Goal: Information Seeking & Learning: Compare options

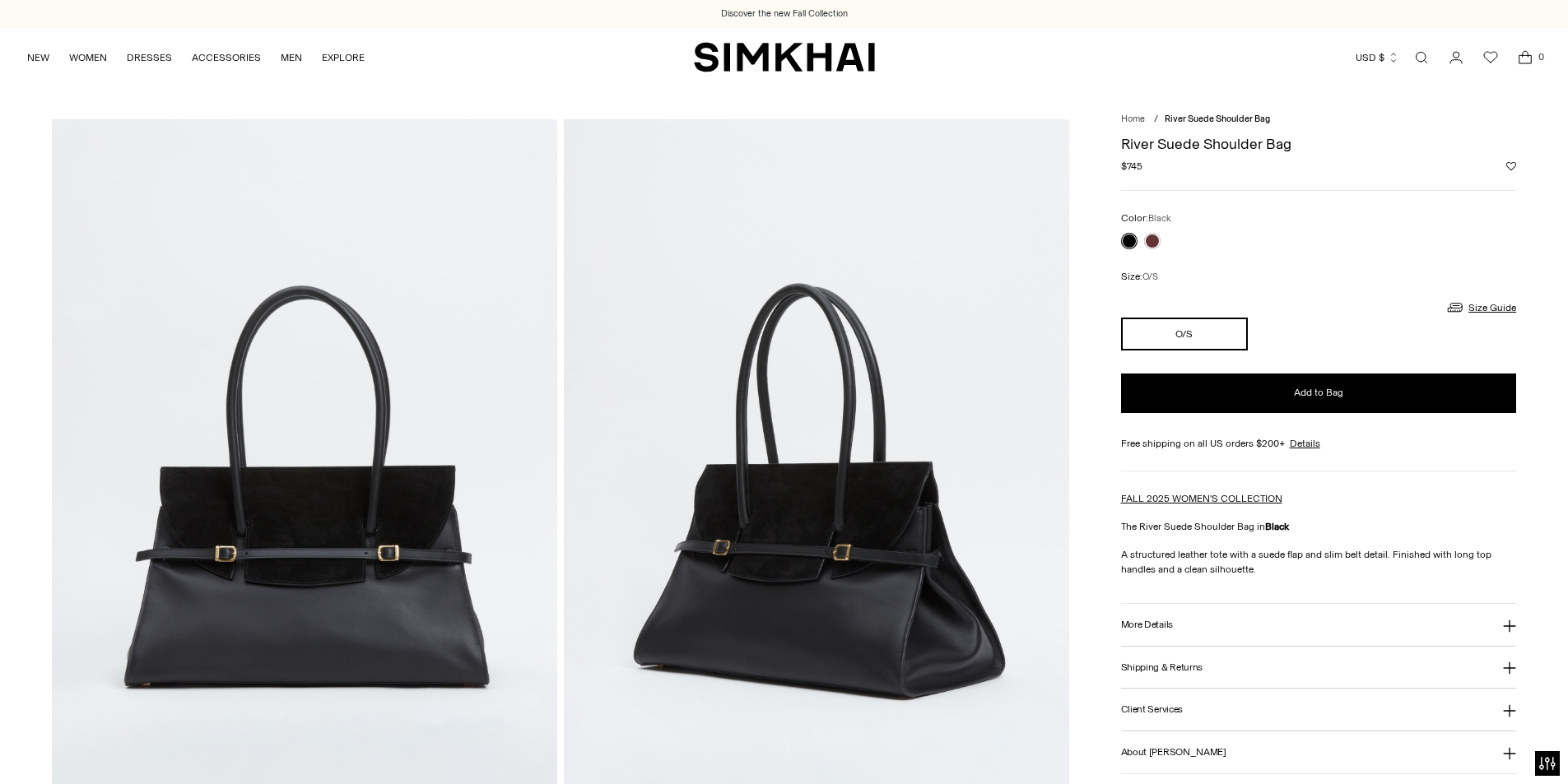
click at [1258, 597] on div "River Suede Shoulder Bag Regular price $745 Unit price / per Color: Black Color…" at bounding box center [1319, 545] width 396 height 838
click at [1148, 629] on h3 "More Details" at bounding box center [1147, 625] width 52 height 11
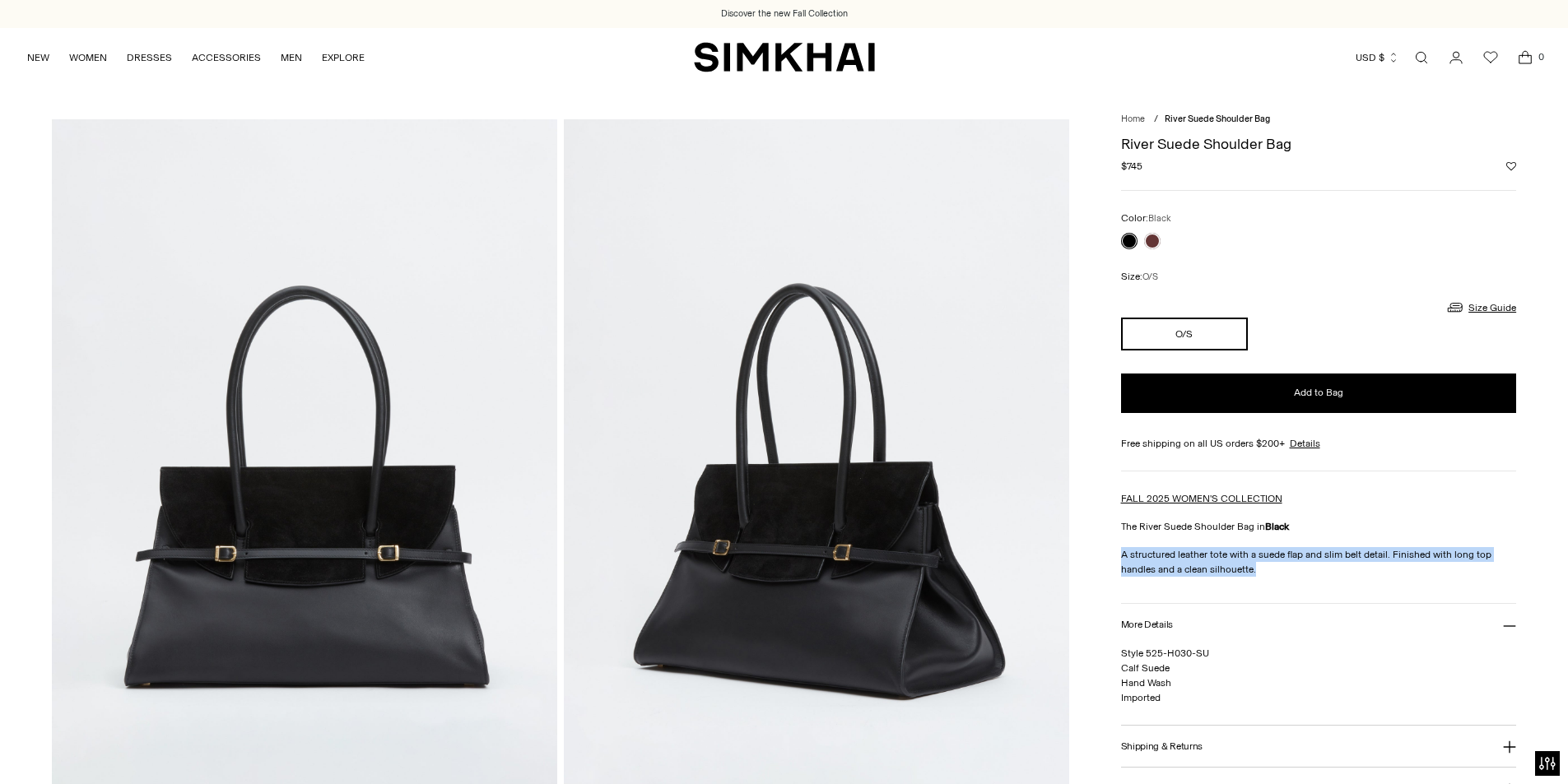
drag, startPoint x: 1266, startPoint y: 572, endPoint x: 1122, endPoint y: 542, distance: 147.1
click at [1122, 542] on div "FALL 2025 WOMEN'S COLLECTION The River Suede Shoulder Bag in Black A structured…" at bounding box center [1319, 534] width 396 height 86
copy p "A structured leather tote with a suede flap and slim belt detail. Finished with…"
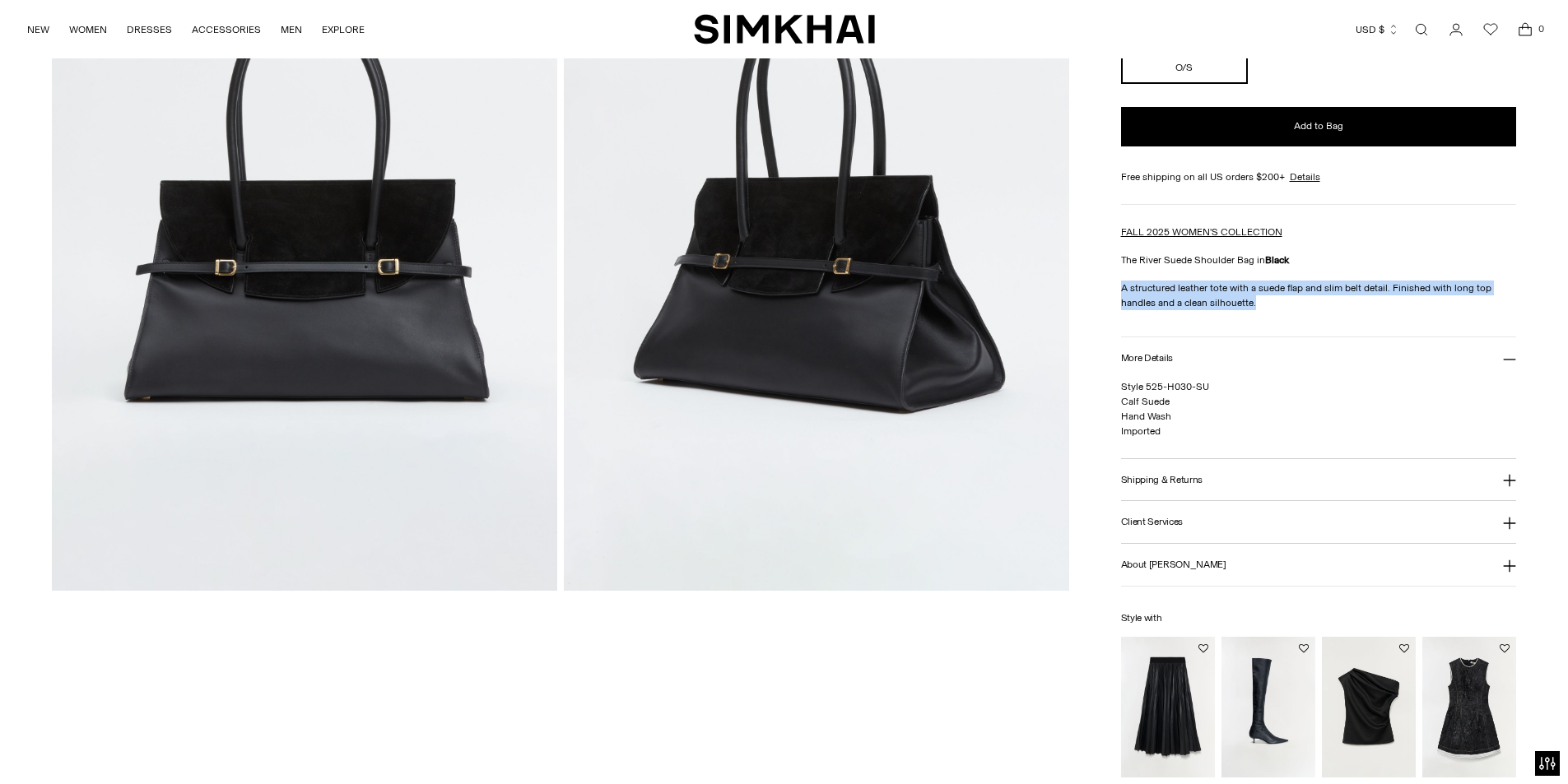
scroll to position [247, 0]
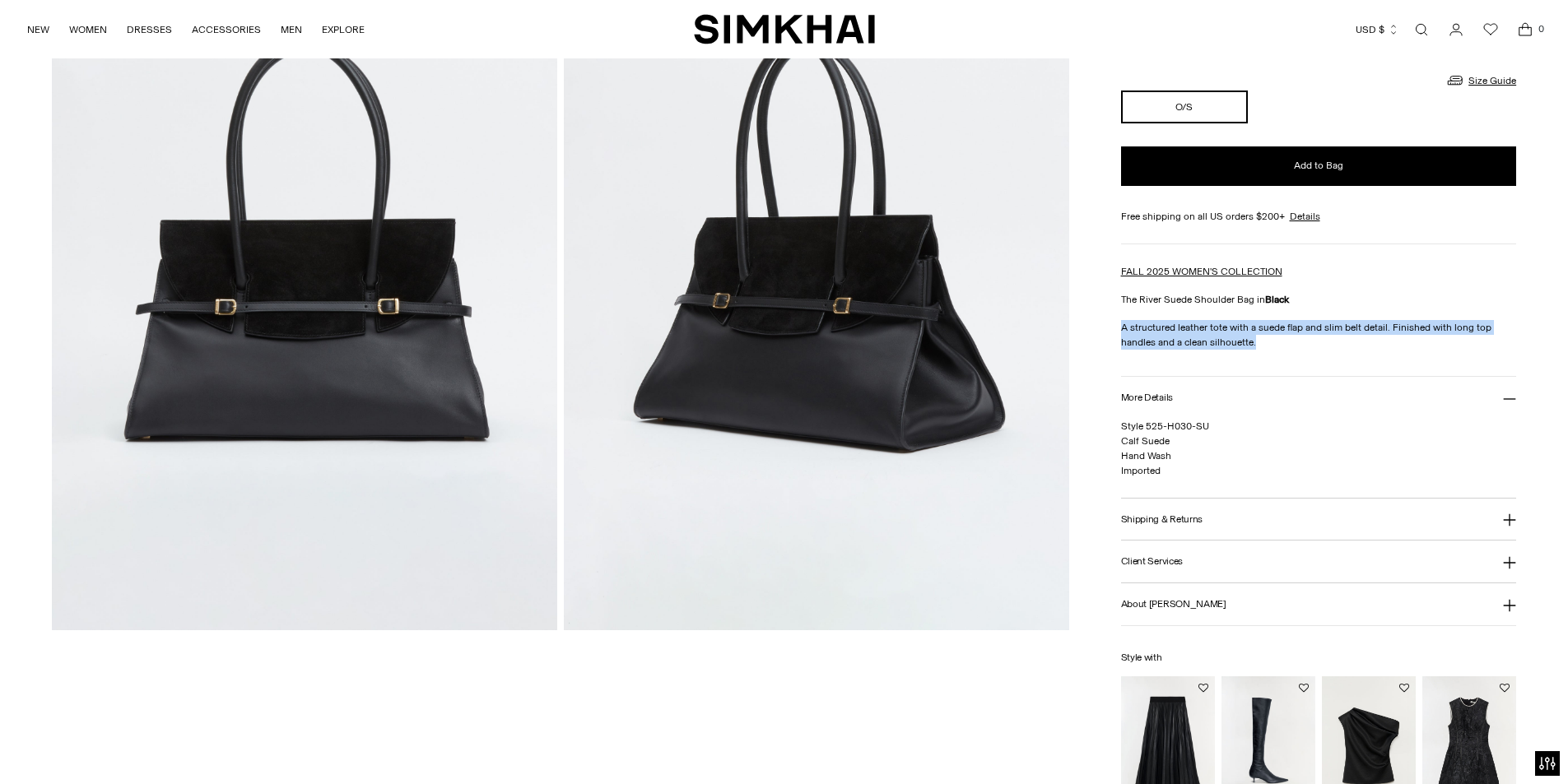
click at [1156, 592] on button "About [PERSON_NAME]" at bounding box center [1319, 605] width 396 height 42
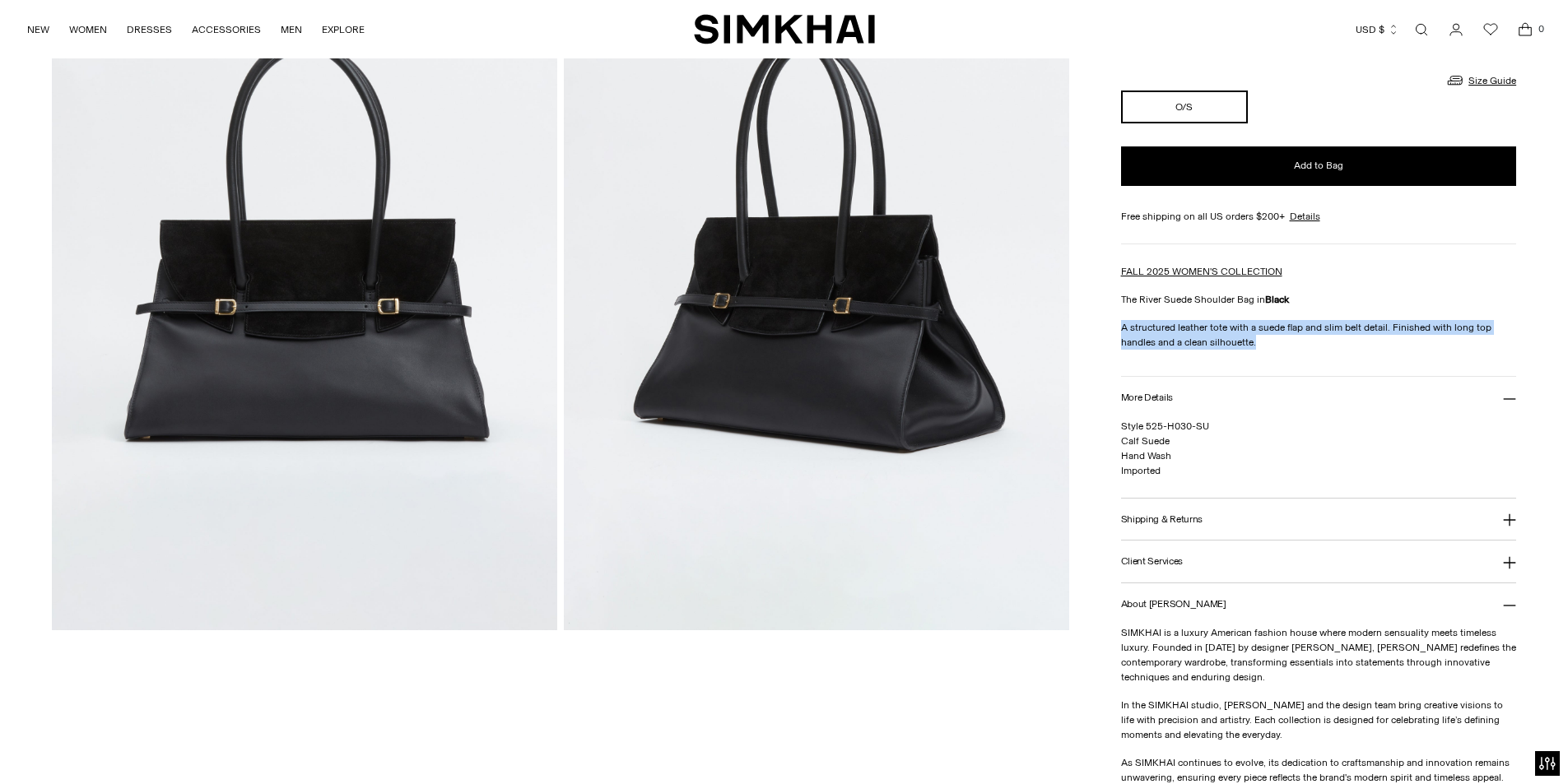
click at [1154, 574] on button "Client Services" at bounding box center [1319, 562] width 396 height 42
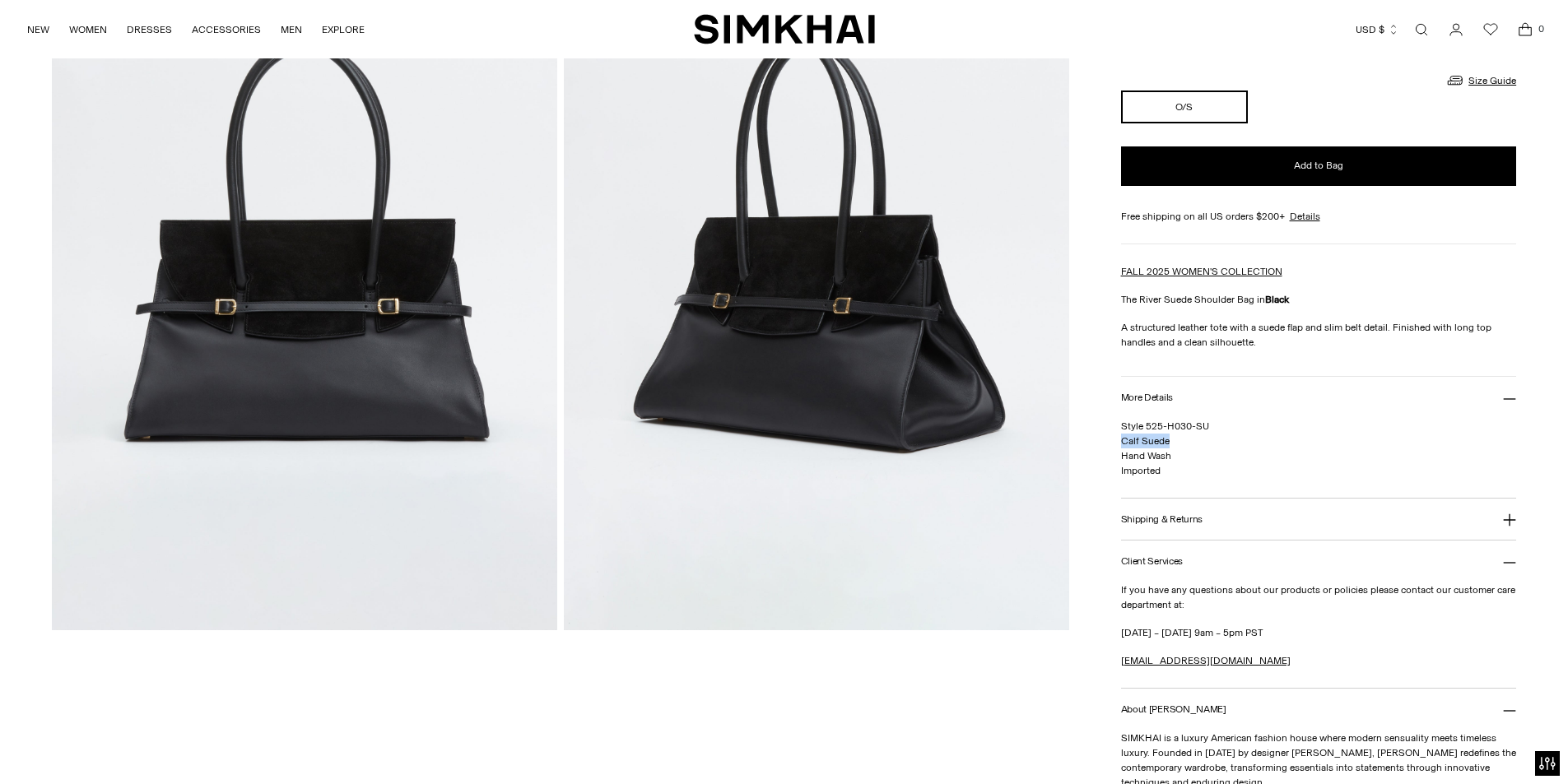
drag, startPoint x: 1172, startPoint y: 439, endPoint x: 1121, endPoint y: 445, distance: 51.4
click at [1121, 445] on p "Style 525-H030-SU Calf Suede Hand Wash Imported" at bounding box center [1319, 448] width 396 height 59
copy span "Calf Suede"
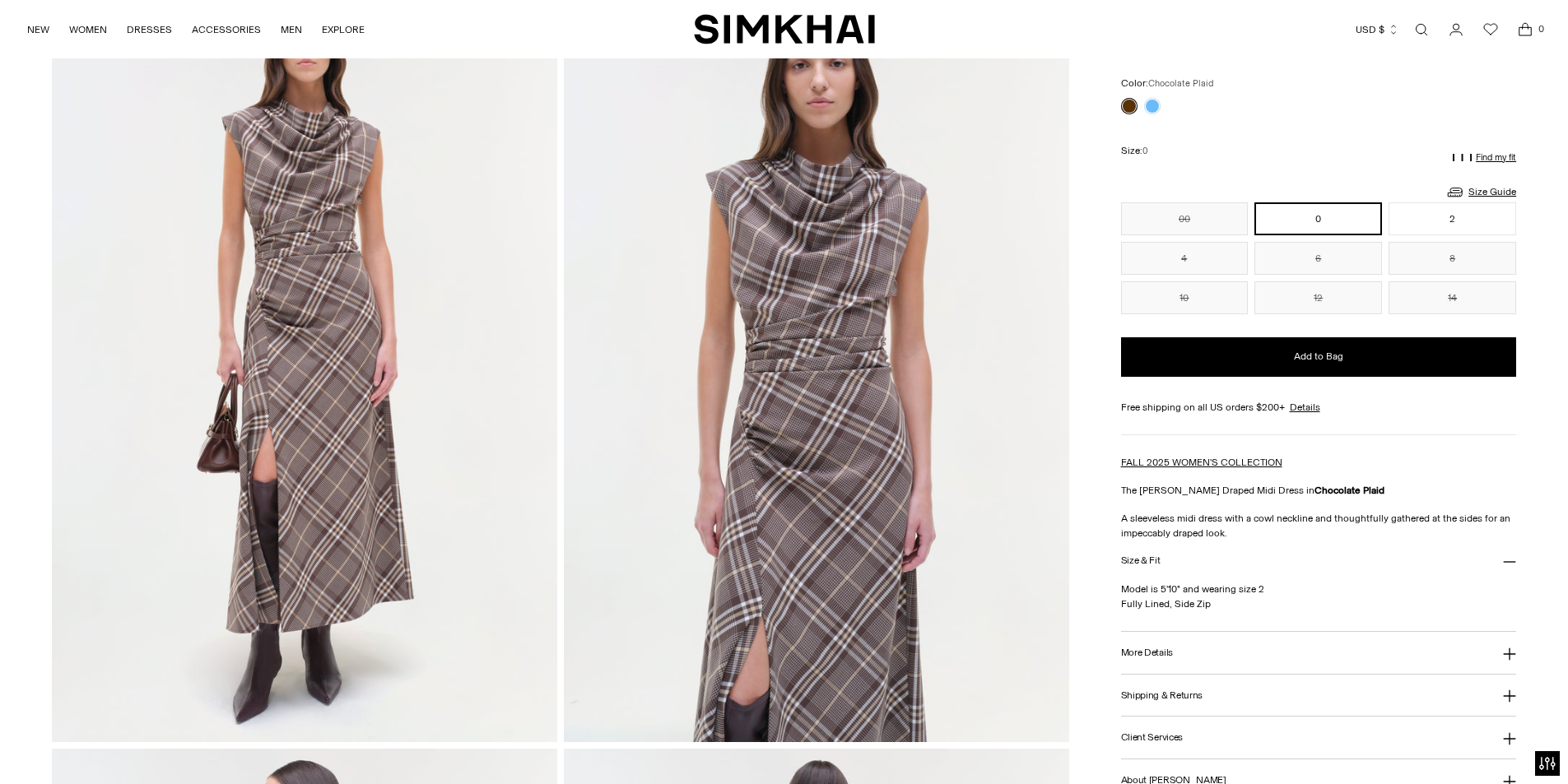
scroll to position [82, 0]
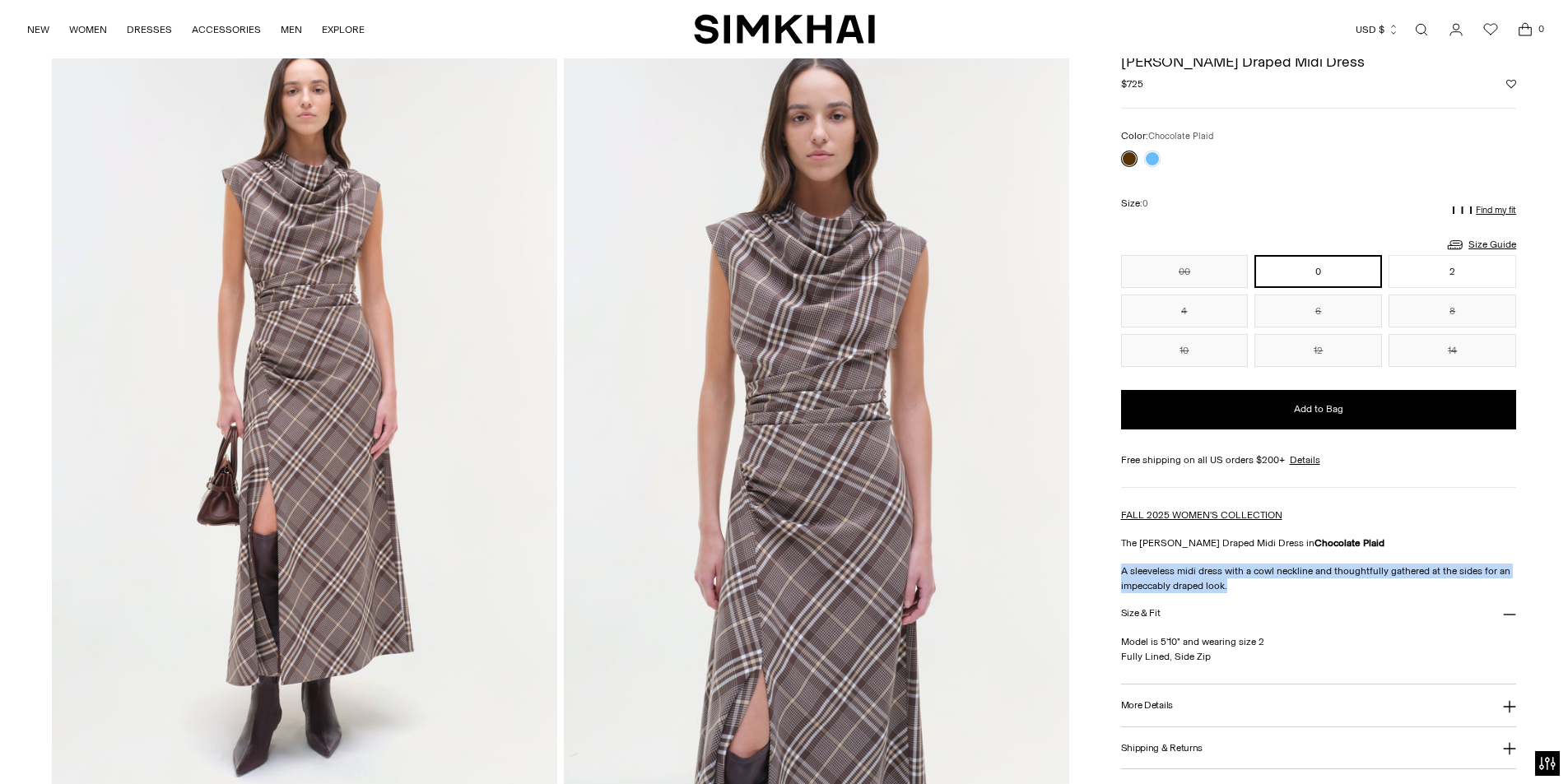
drag, startPoint x: 1232, startPoint y: 591, endPoint x: 1119, endPoint y: 564, distance: 116.2
copy p "A sleeveless midi dress with a cowl neckline and thoughtfully gathered at the s…"
click at [1171, 710] on h3 "More Details" at bounding box center [1147, 705] width 52 height 11
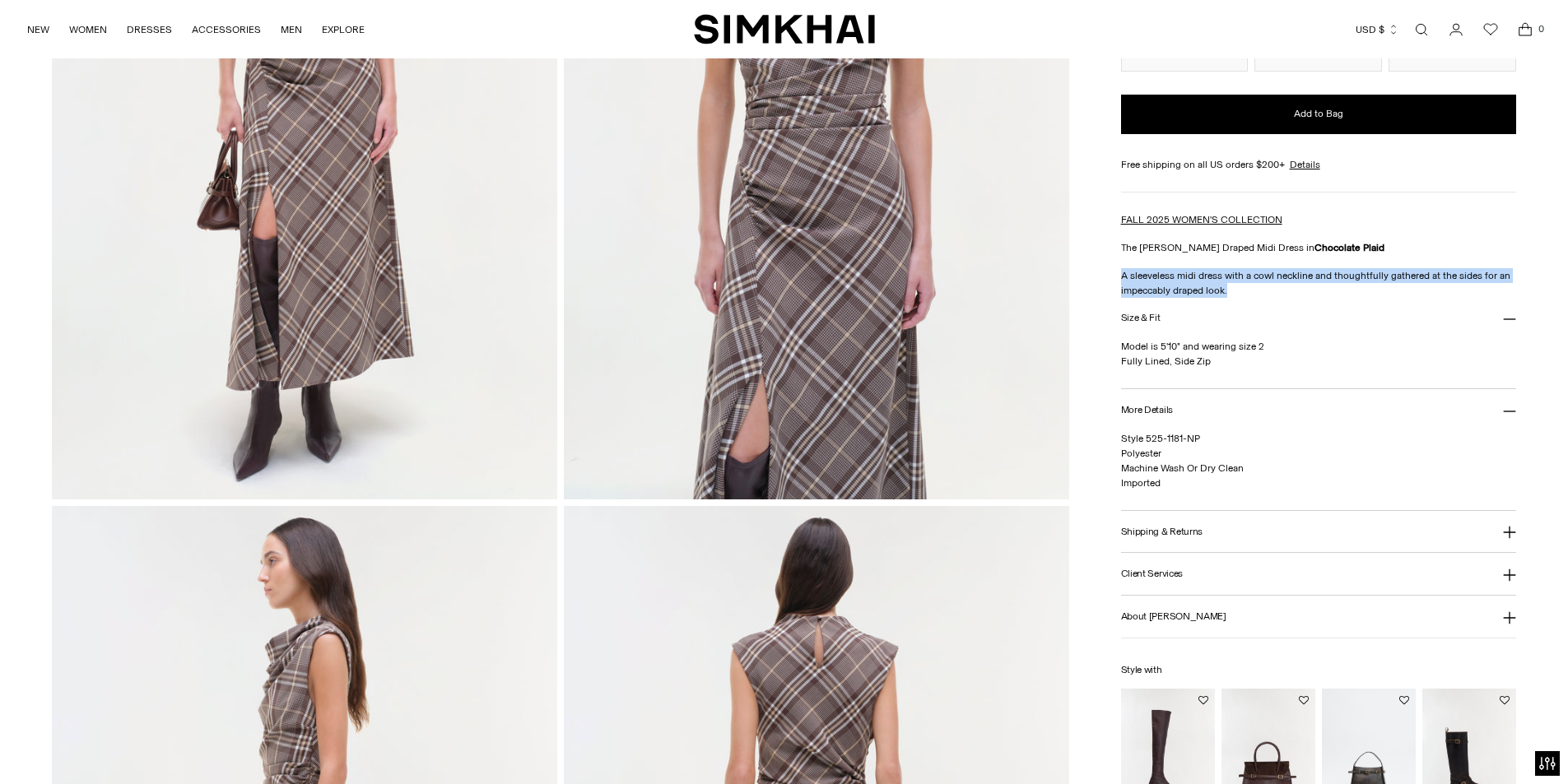
scroll to position [412, 0]
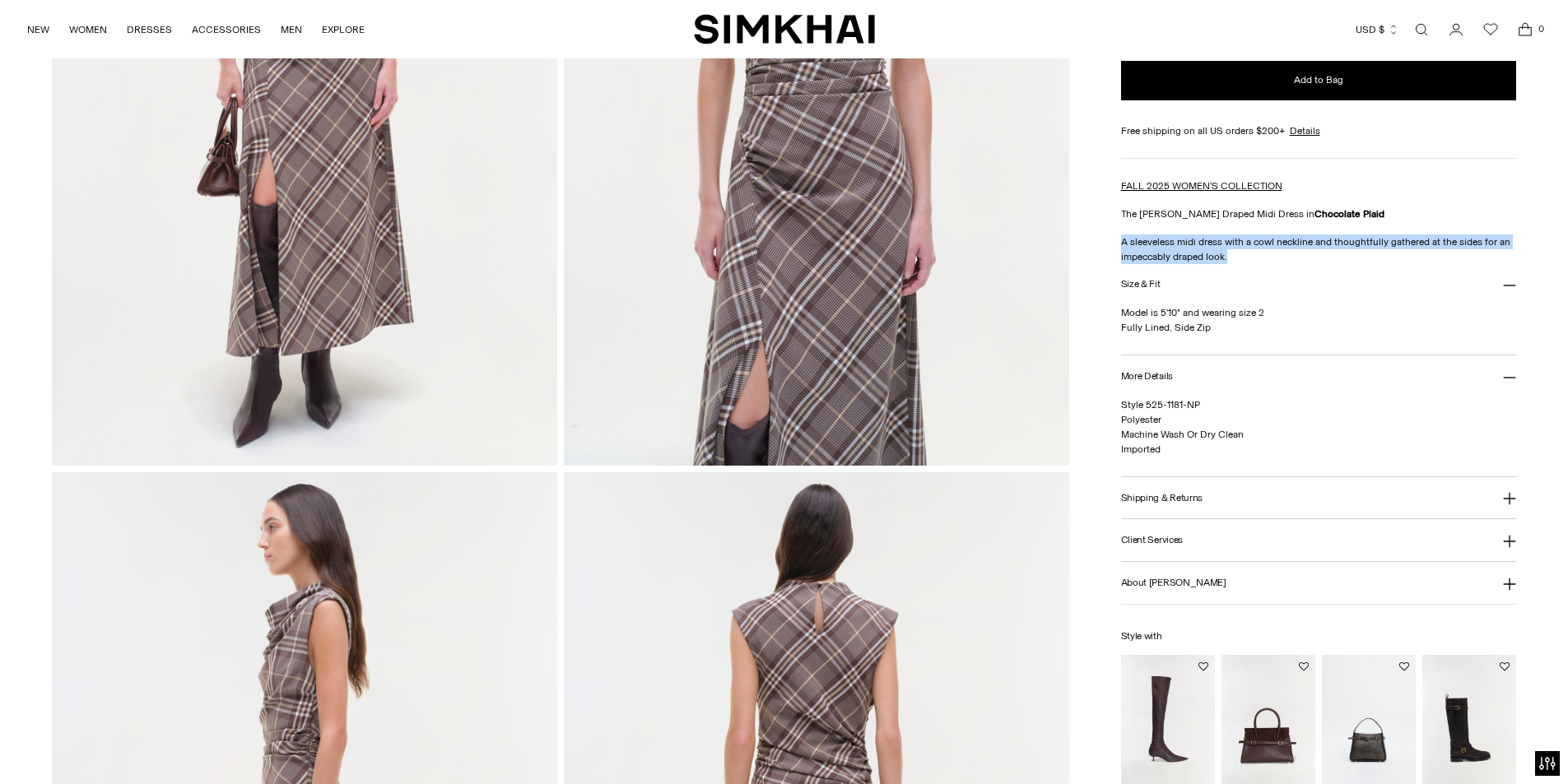
drag, startPoint x: 1212, startPoint y: 327, endPoint x: 1120, endPoint y: 326, distance: 92.0
click at [1121, 326] on p "Model is 5'10" and wearing size 2 Fully Lined, Side Zip" at bounding box center [1319, 320] width 396 height 29
copy p "Fully Lined, Side Zip"
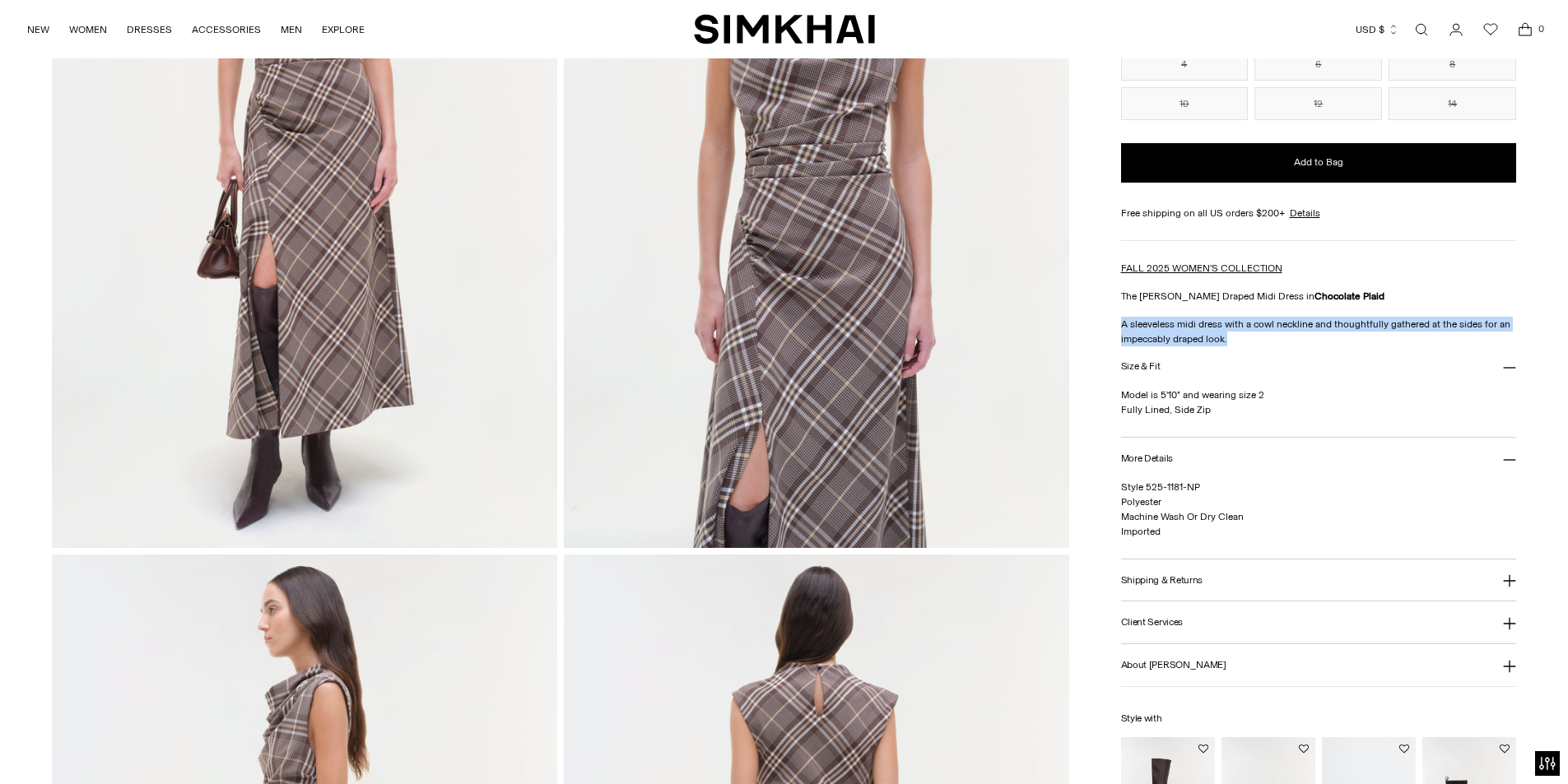
scroll to position [165, 0]
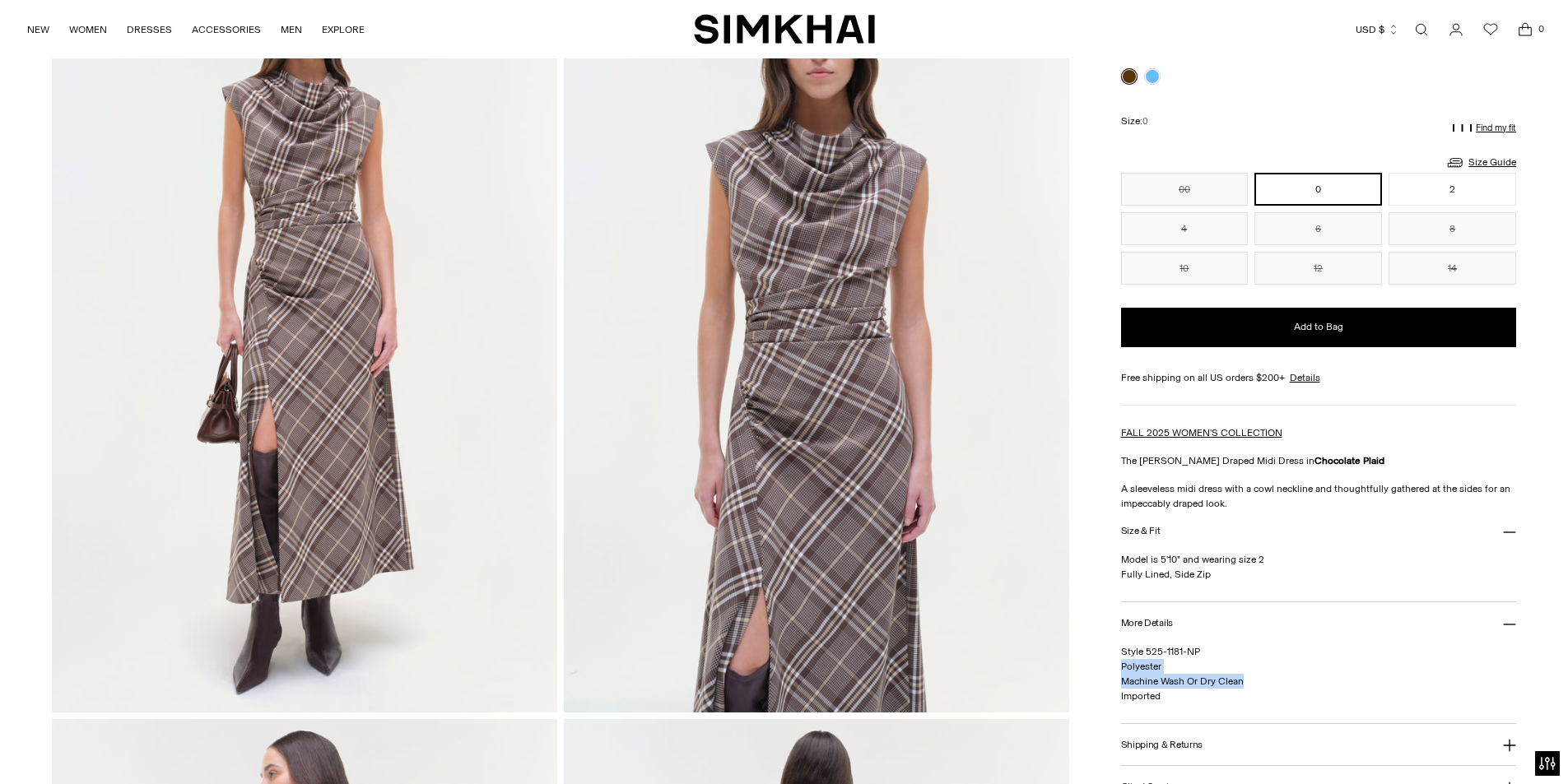
drag, startPoint x: 1249, startPoint y: 682, endPoint x: 1104, endPoint y: 670, distance: 145.5
copy span "Polyester Machine Wash Or Dry Clean"
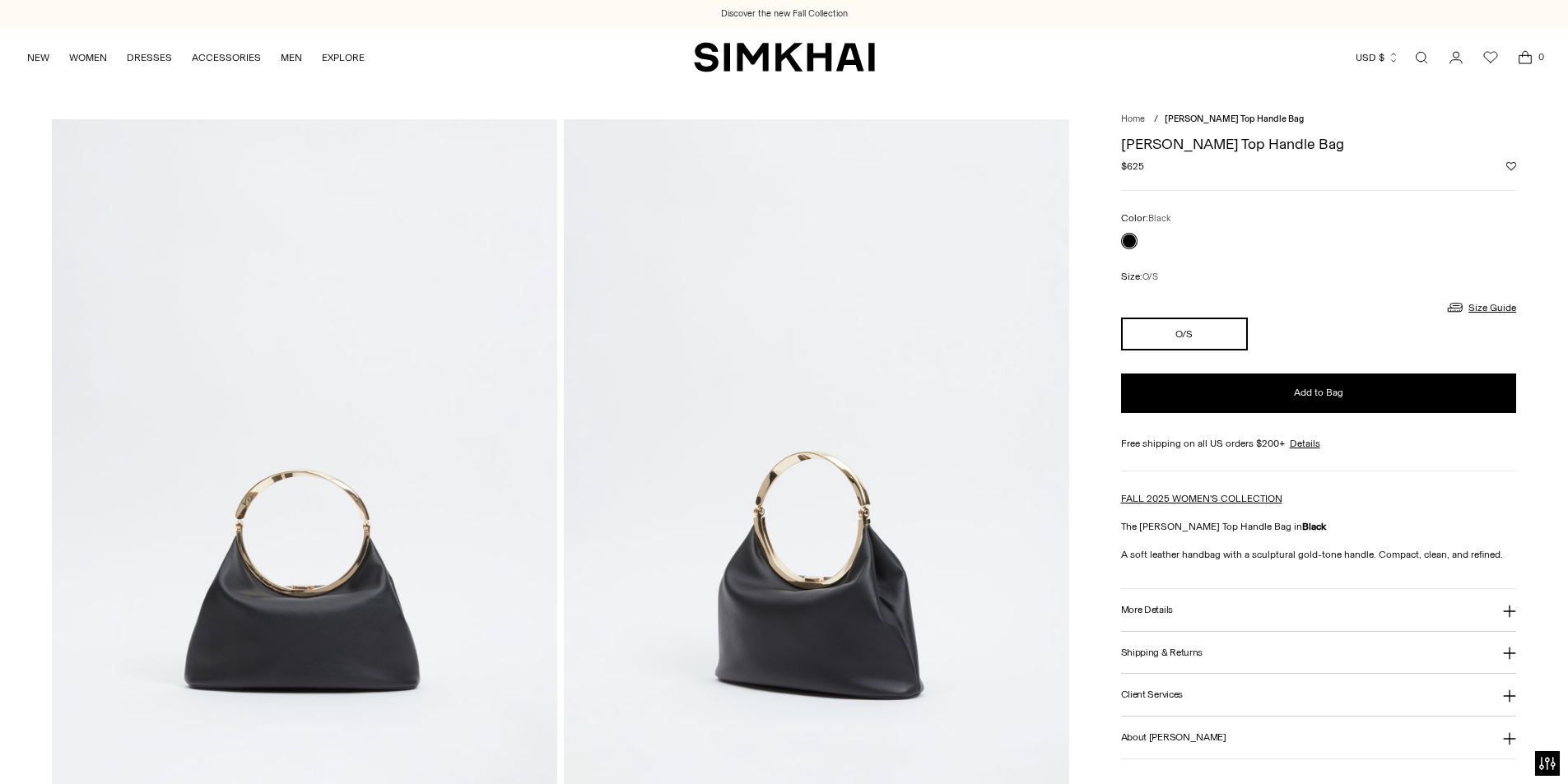
scroll to position [82, 0]
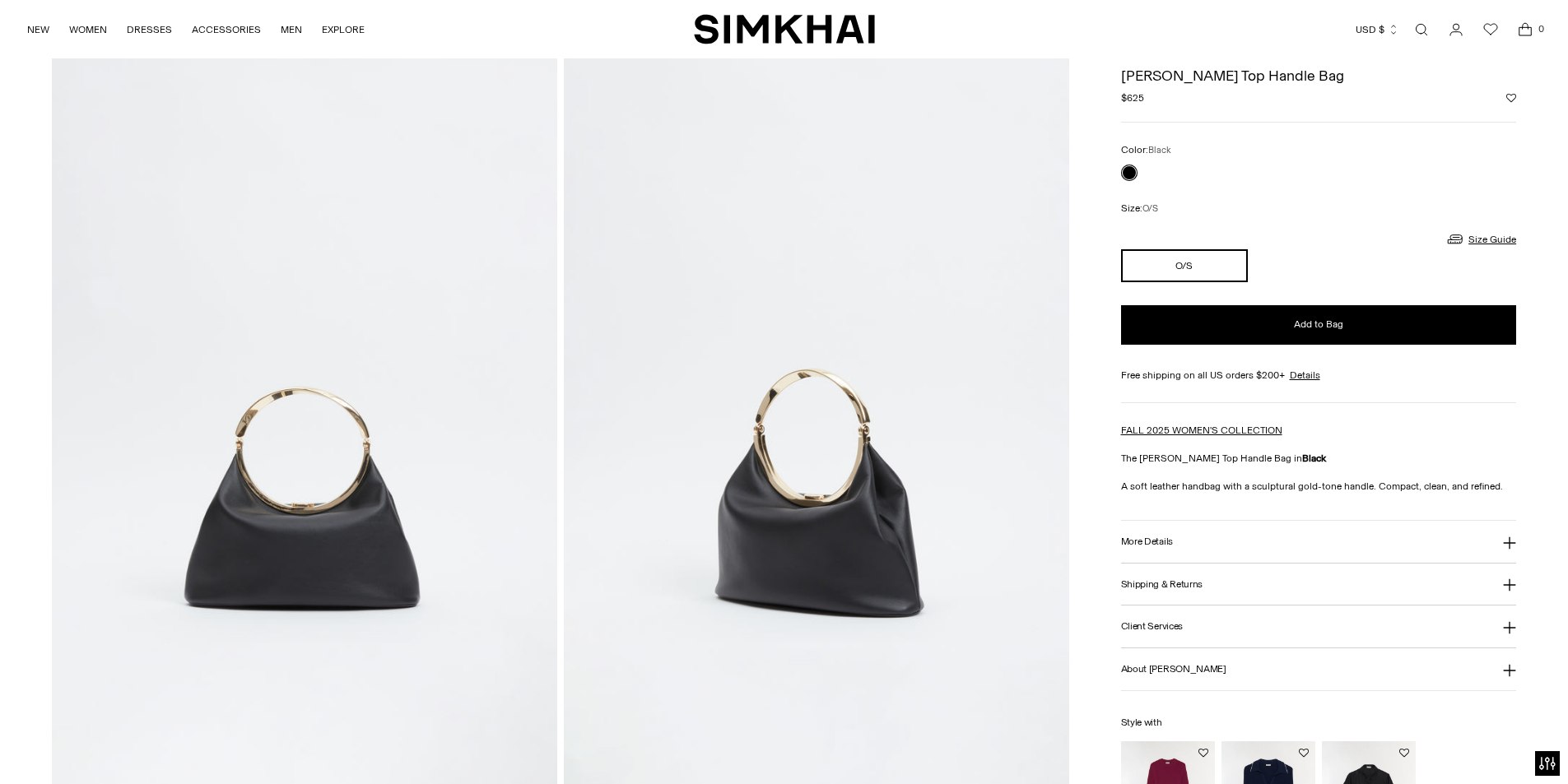
click at [1263, 546] on button "More Details" at bounding box center [1319, 542] width 396 height 42
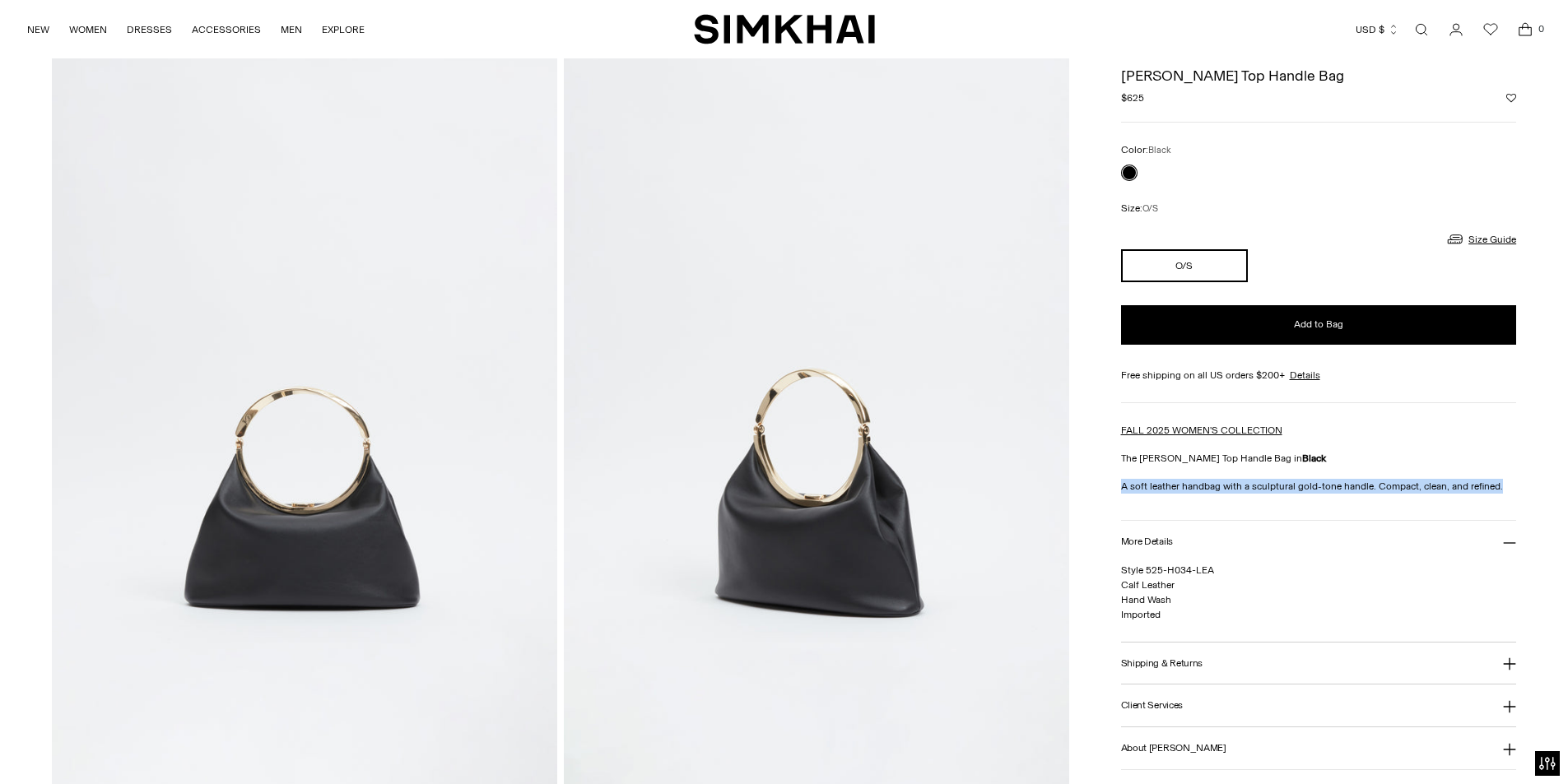
drag, startPoint x: 1498, startPoint y: 485, endPoint x: 1122, endPoint y: 477, distance: 376.1
click at [1122, 477] on div "FALL 2025 WOMEN'S COLLECTION The Luca Leather Top Handle Bag in Black A soft le…" at bounding box center [1319, 457] width 396 height 70
copy p "A soft leather handbag with a sculptural gold-tone handle. Compact, clean, and …"
drag, startPoint x: 1174, startPoint y: 586, endPoint x: 1119, endPoint y: 585, distance: 55.0
click at [1119, 585] on div "Home / Luca Leather Top Handle Bag Luca Leather Top Handle Bag Regular price $6…" at bounding box center [784, 501] width 1465 height 929
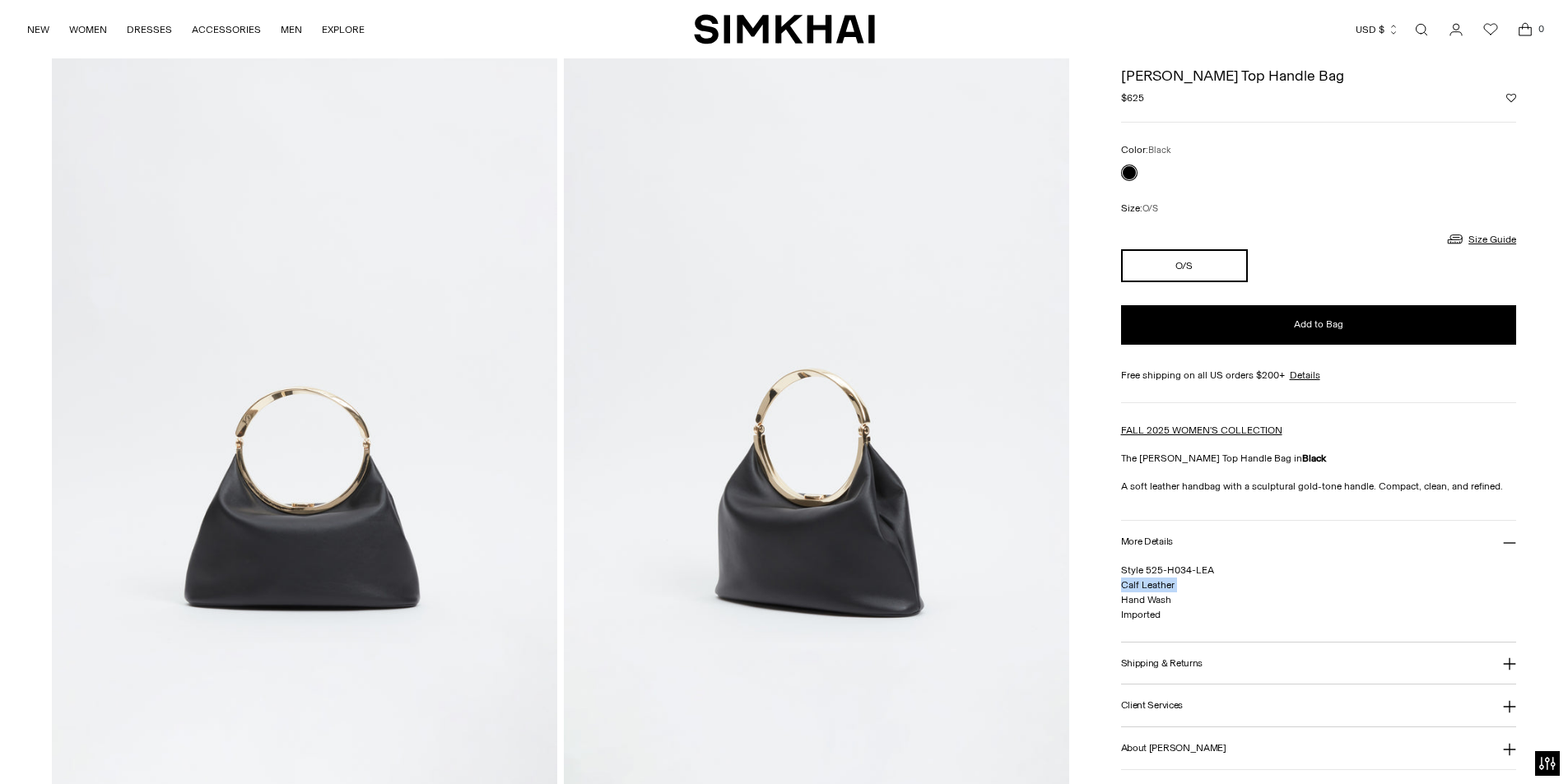
click at [1120, 585] on div "Home / Luca Leather Top Handle Bag Luca Leather Top Handle Bag Regular price $6…" at bounding box center [784, 501] width 1465 height 929
click at [1185, 583] on p "Style 525-H034-LEA Calf Leather Hand Wash Imported" at bounding box center [1319, 592] width 396 height 59
drag, startPoint x: 1180, startPoint y: 583, endPoint x: 1121, endPoint y: 582, distance: 59.0
click at [1121, 582] on p "Style 525-H034-LEA Calf Leather Hand Wash Imported" at bounding box center [1319, 592] width 396 height 59
copy span "Calf Leather"
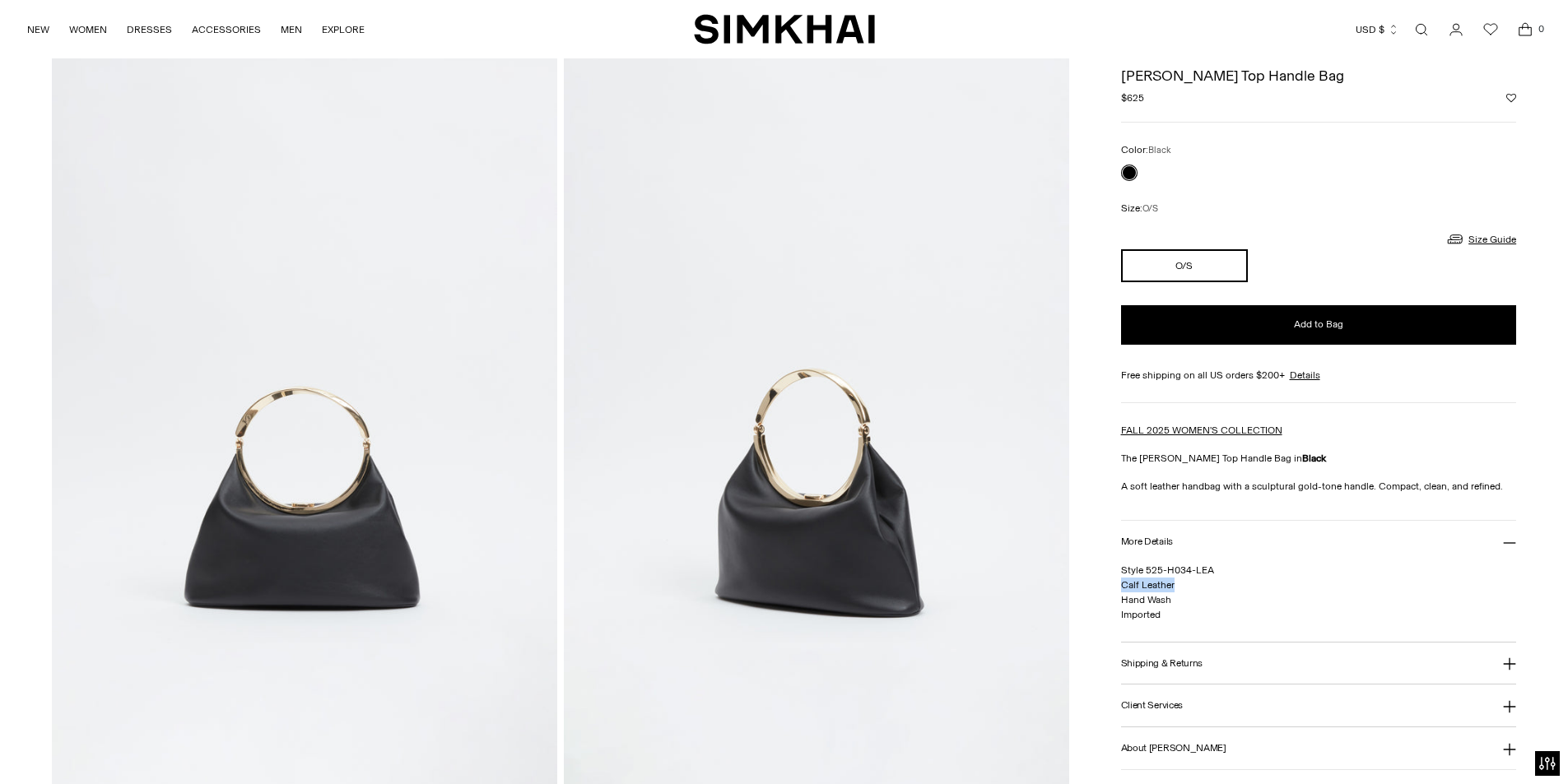
click at [1148, 660] on h3 "Shipping & Returns" at bounding box center [1162, 662] width 82 height 11
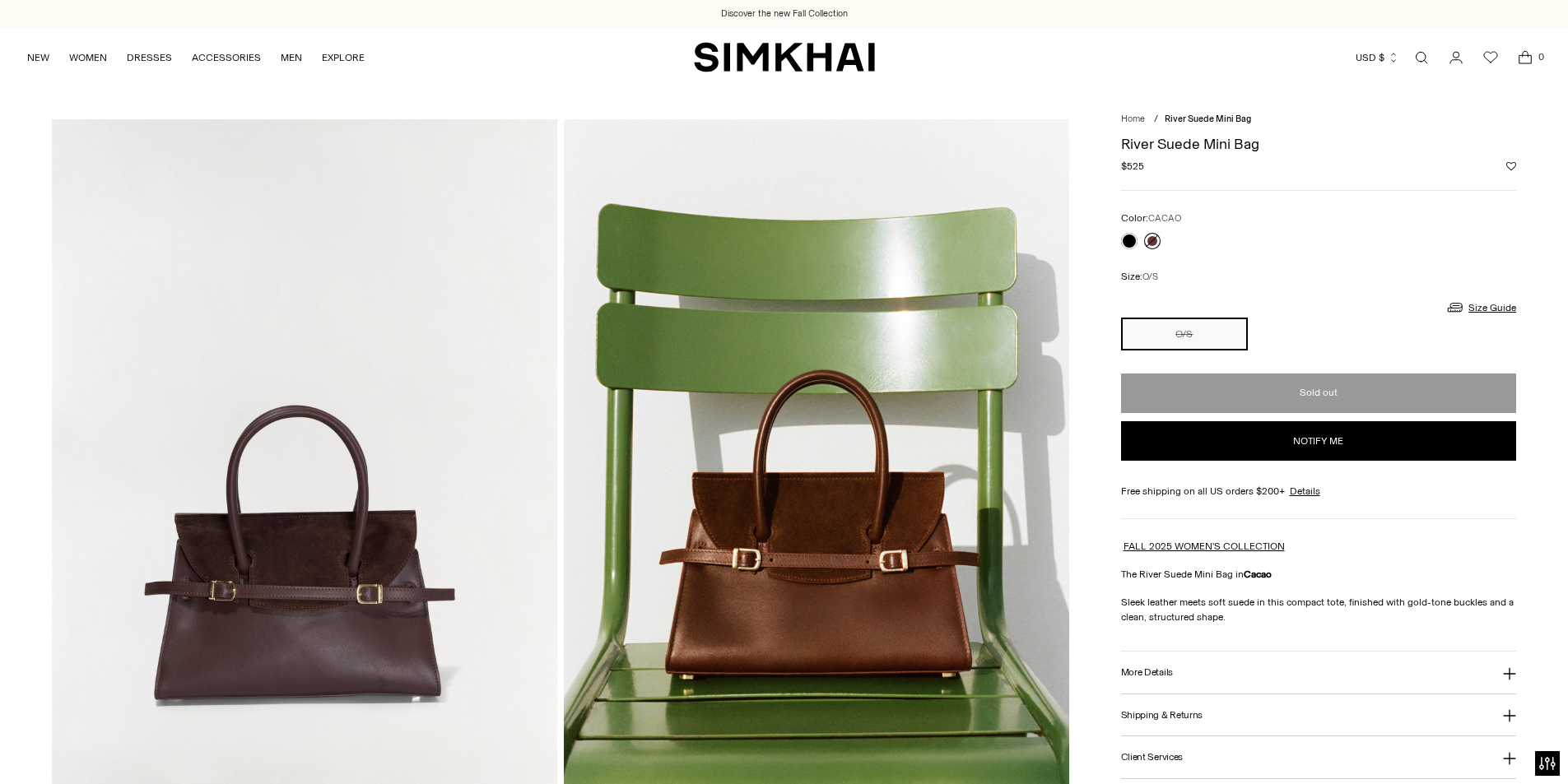
click at [1150, 242] on link at bounding box center [1152, 241] width 16 height 16
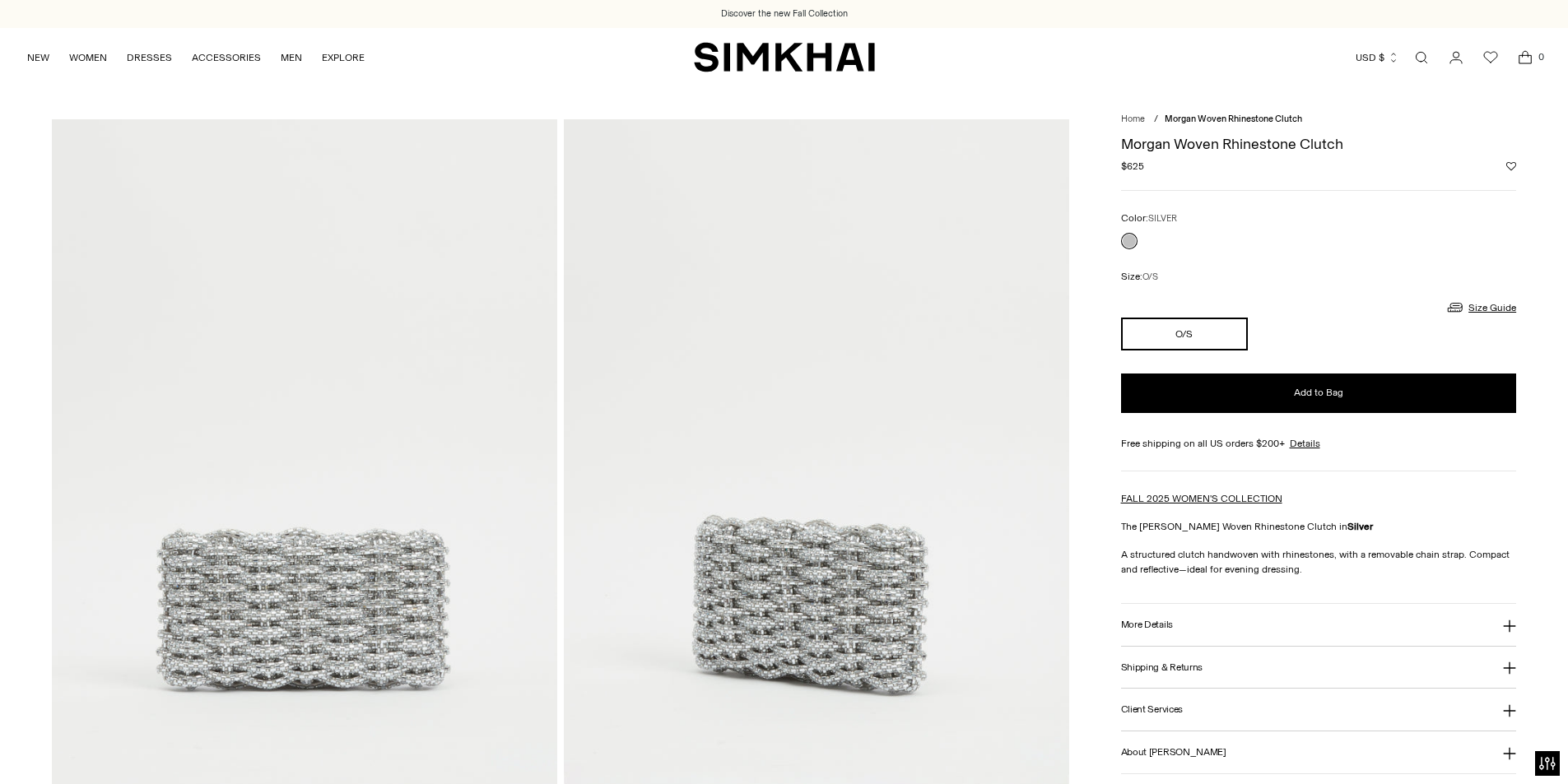
click at [1164, 618] on button "More Details" at bounding box center [1319, 625] width 396 height 42
click at [1164, 741] on h3 "Shipping & Returns" at bounding box center [1162, 746] width 82 height 11
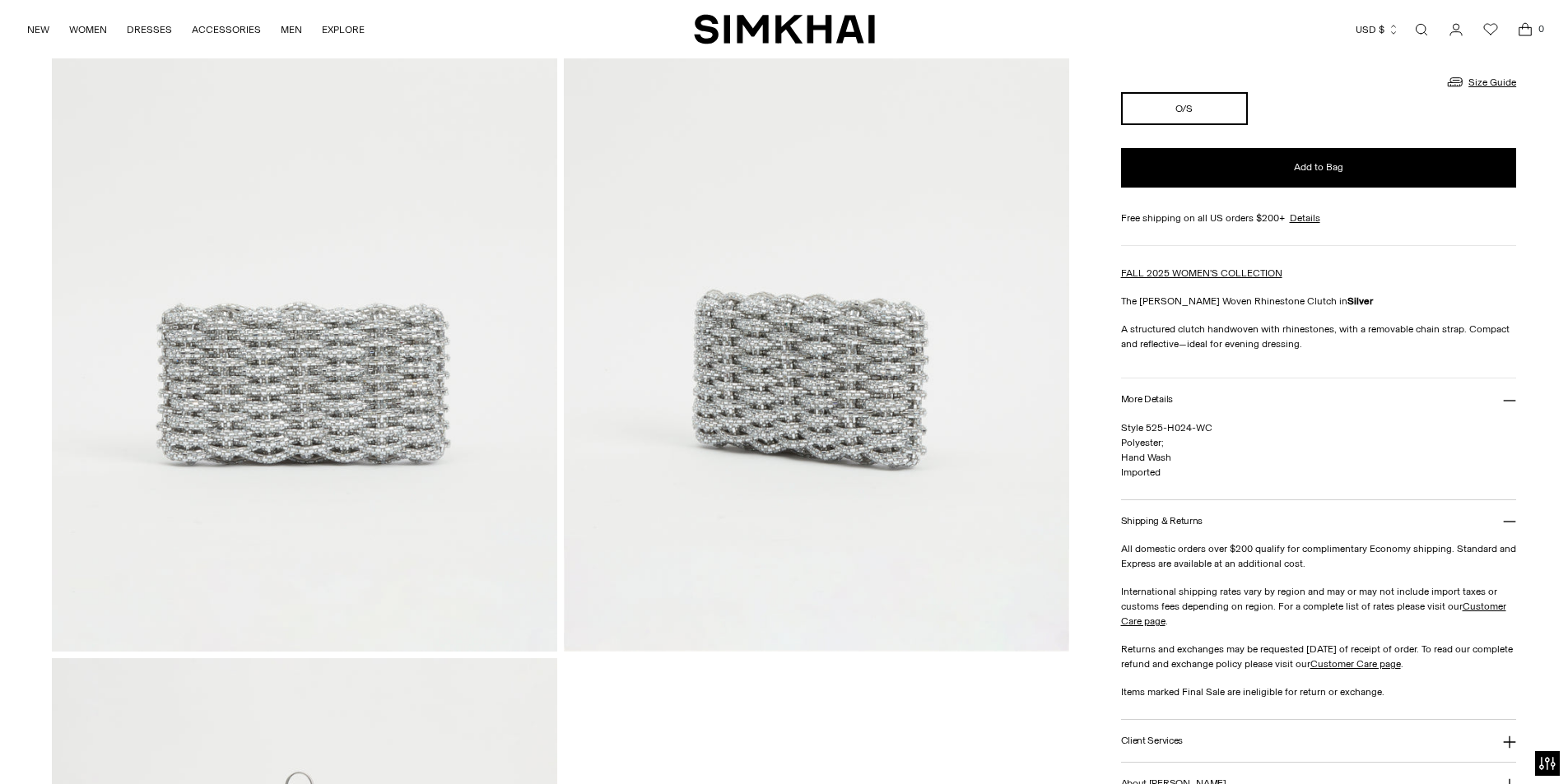
scroll to position [247, 0]
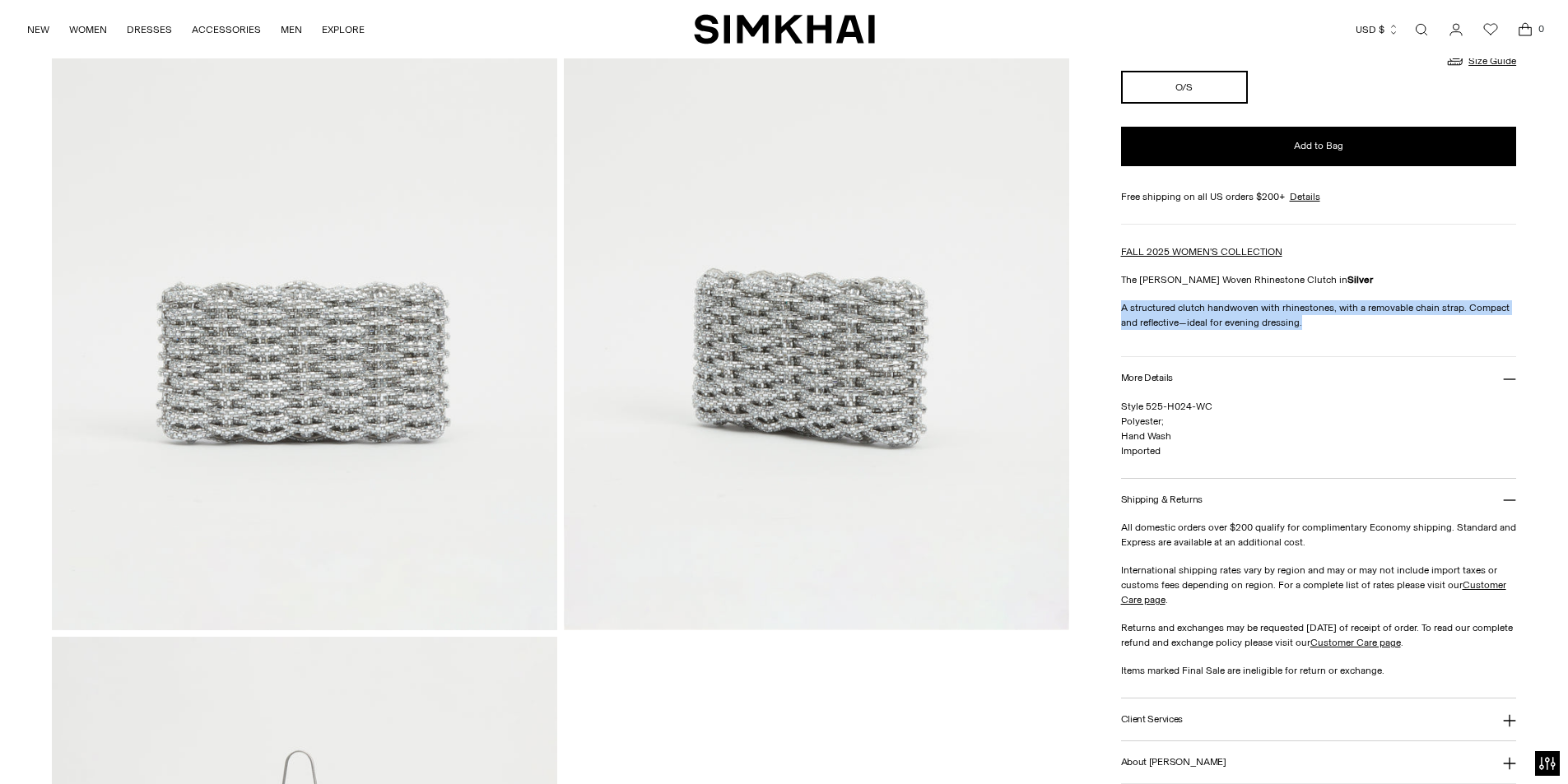
drag, startPoint x: 1306, startPoint y: 327, endPoint x: 1116, endPoint y: 306, distance: 191.2
click at [1116, 306] on div "Home / [PERSON_NAME] Woven Rhinestone Clutch [PERSON_NAME] Woven Rhinestone Clu…" at bounding box center [784, 634] width 1465 height 1522
copy p "A structured clutch handwoven with rhinestones, with a removable chain strap. C…"
drag, startPoint x: 1161, startPoint y: 414, endPoint x: 1141, endPoint y: 415, distance: 20.0
click at [1141, 415] on span "Style 525-H024-WC Polyester; Hand Wash Imported" at bounding box center [1167, 428] width 92 height 56
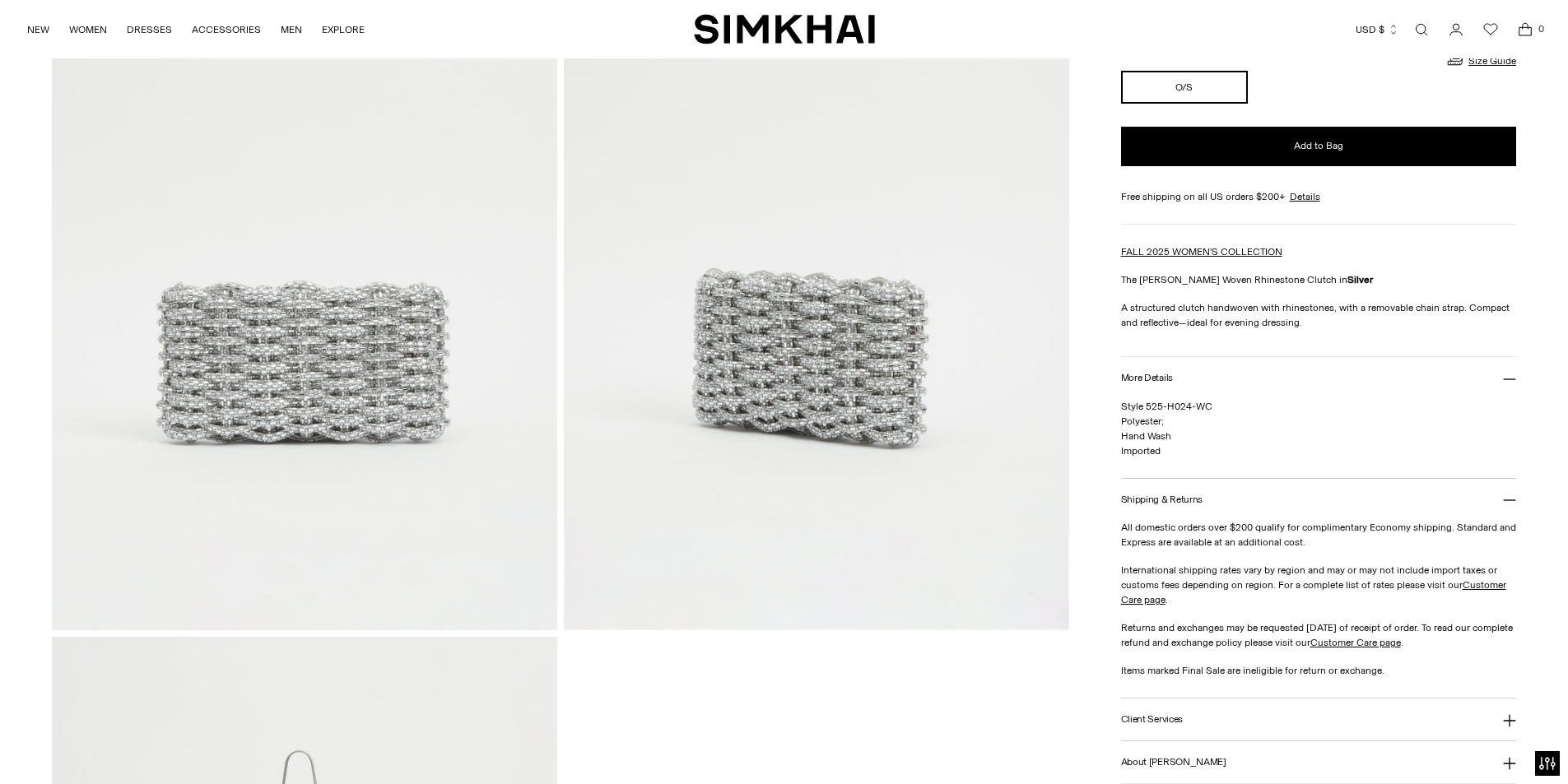
click at [1176, 423] on p "Style 525-H024-WC Polyester; Hand Wash Imported" at bounding box center [1319, 428] width 396 height 59
drag, startPoint x: 1170, startPoint y: 421, endPoint x: 1117, endPoint y: 423, distance: 53.0
click at [1117, 424] on div "Home / Morgan Woven Rhinestone Clutch Morgan Woven Rhinestone Clutch Regular pr…" at bounding box center [784, 634] width 1465 height 1522
copy span "Polyester;"
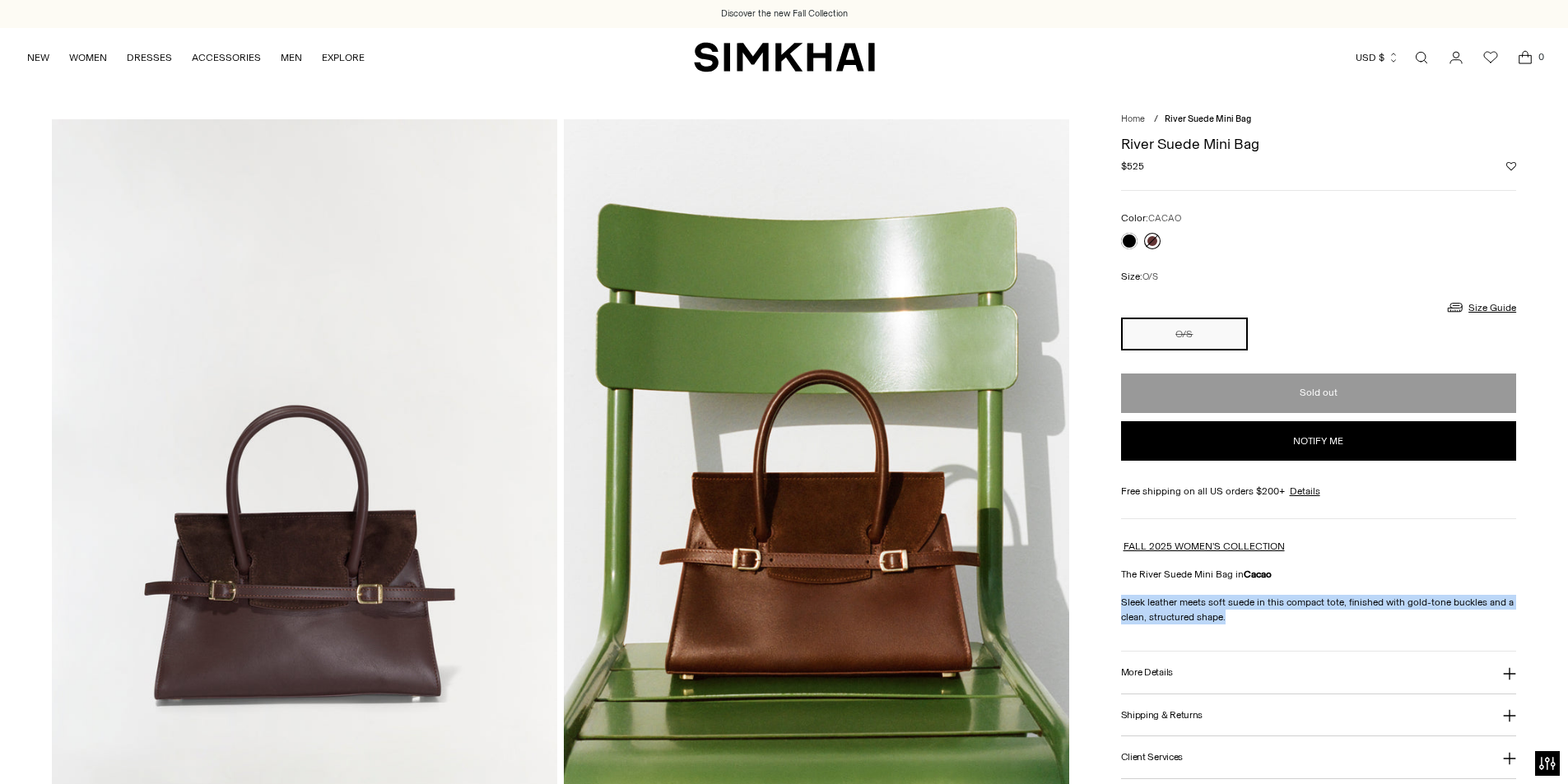
drag, startPoint x: 1235, startPoint y: 617, endPoint x: 1118, endPoint y: 605, distance: 117.6
copy p "Sleek leather meets soft suede in this compact tote, finished with gold-tone bu…"
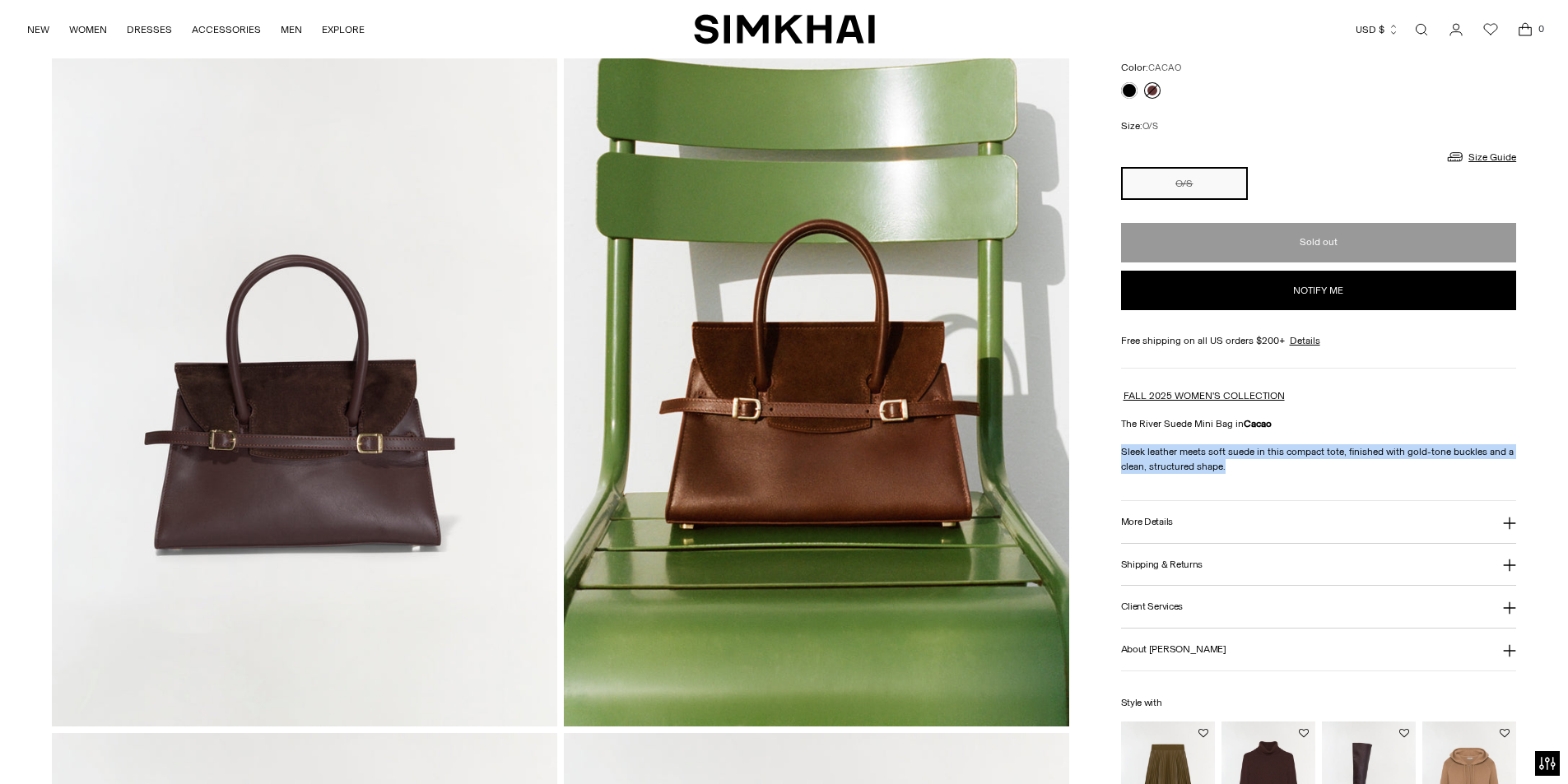
scroll to position [165, 0]
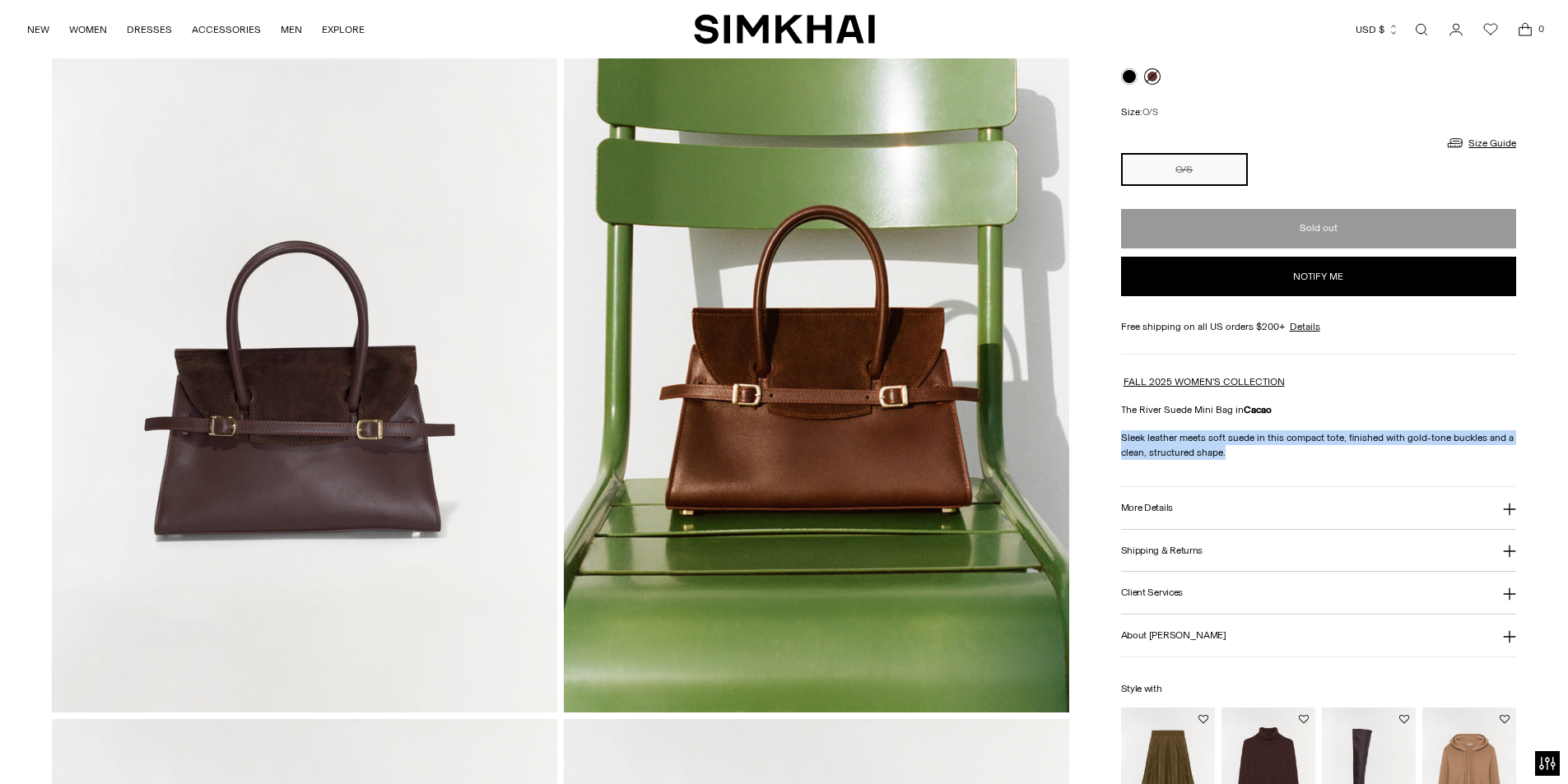
click at [1152, 487] on button "More Details" at bounding box center [1319, 508] width 396 height 42
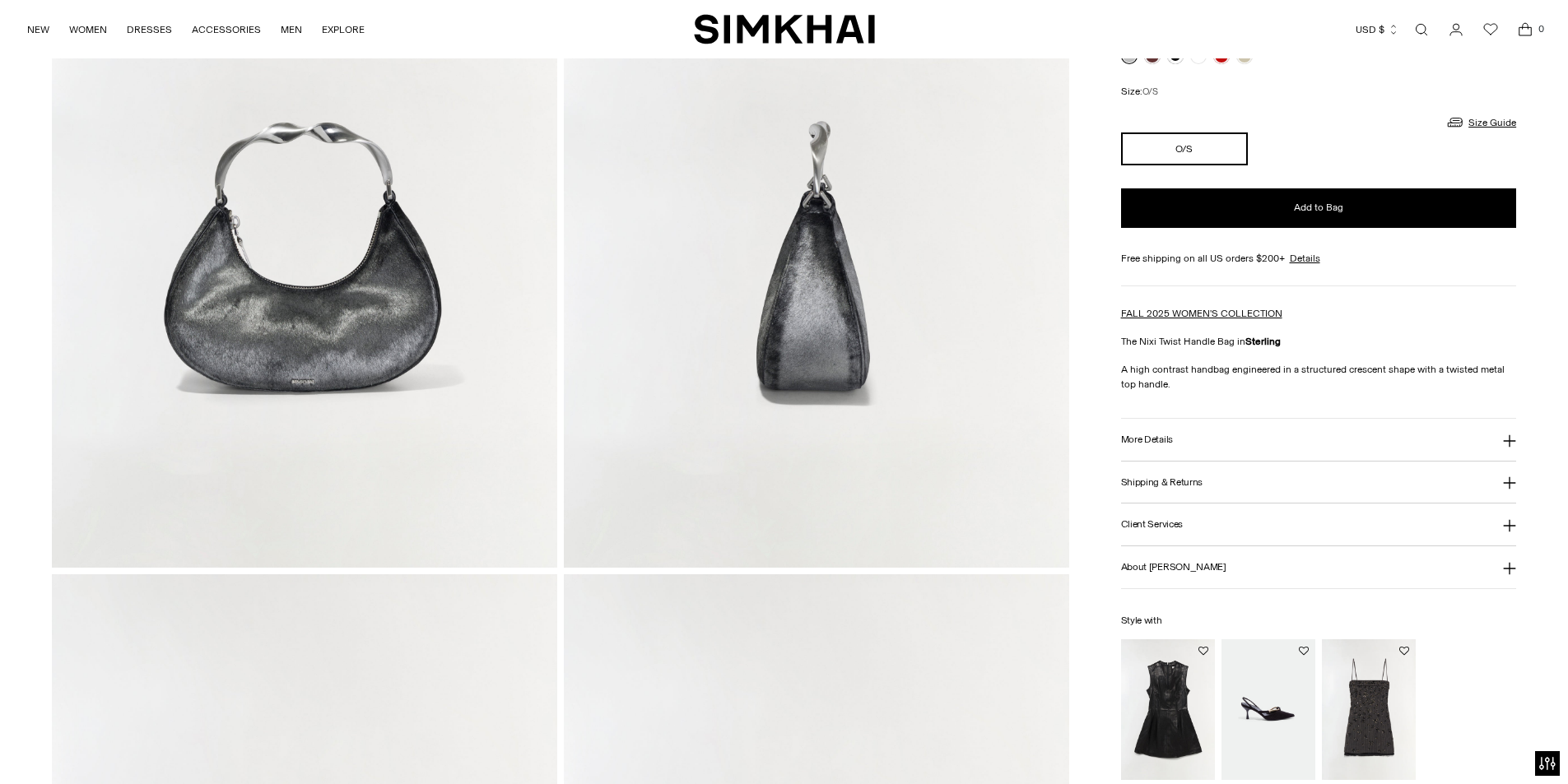
scroll to position [412, 0]
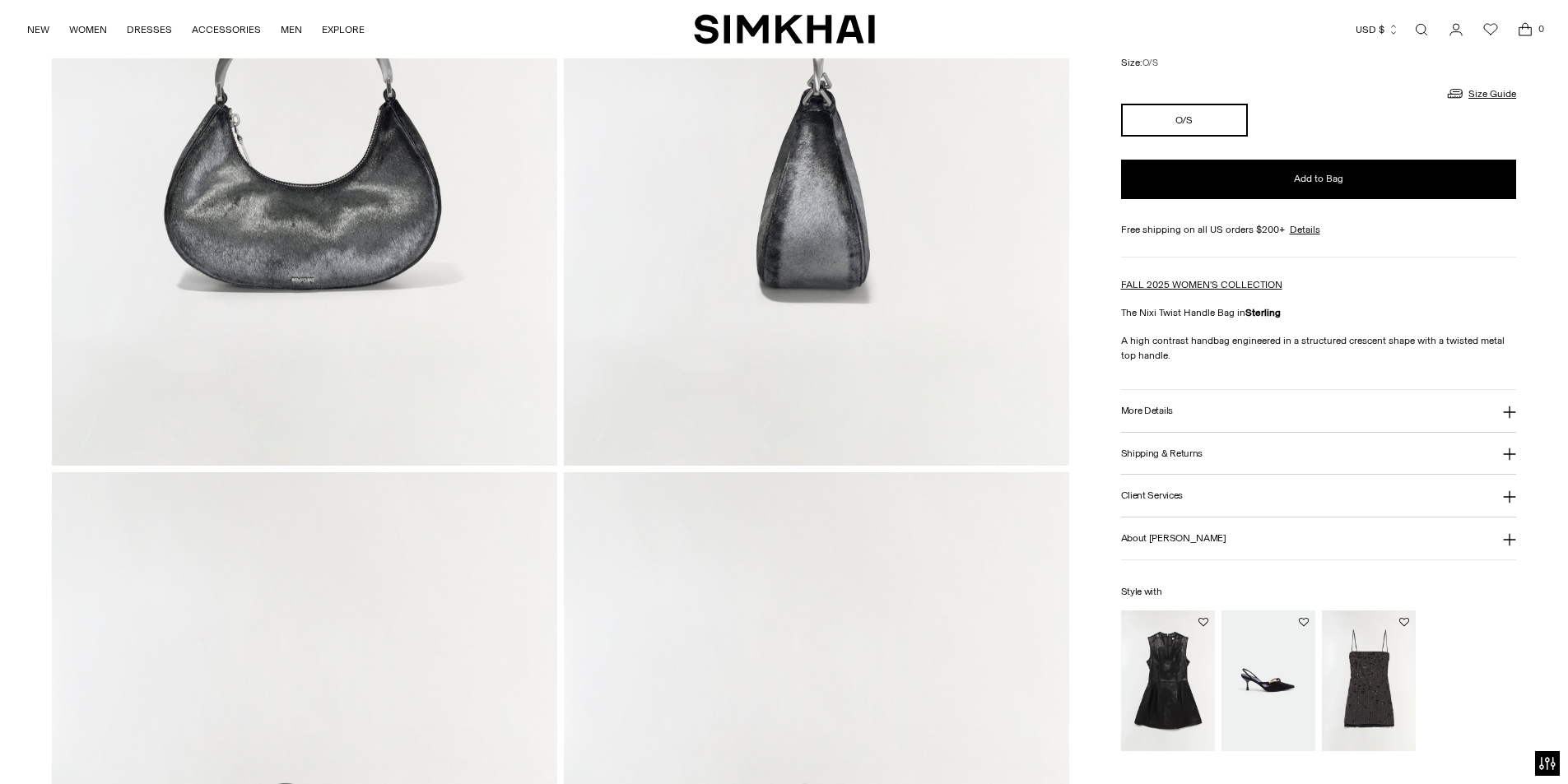
click at [1195, 395] on button "More Details" at bounding box center [1319, 411] width 396 height 42
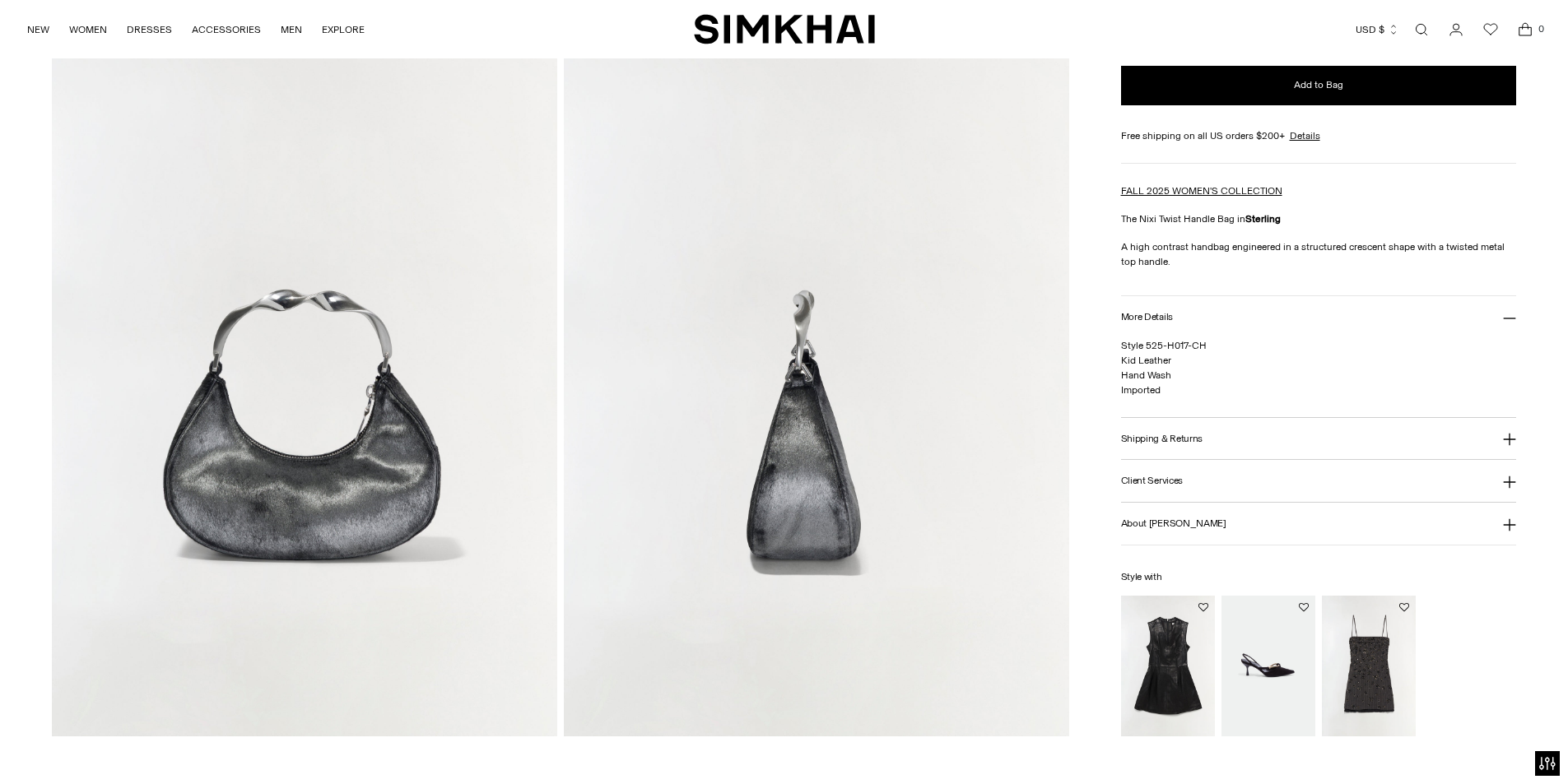
scroll to position [822, 0]
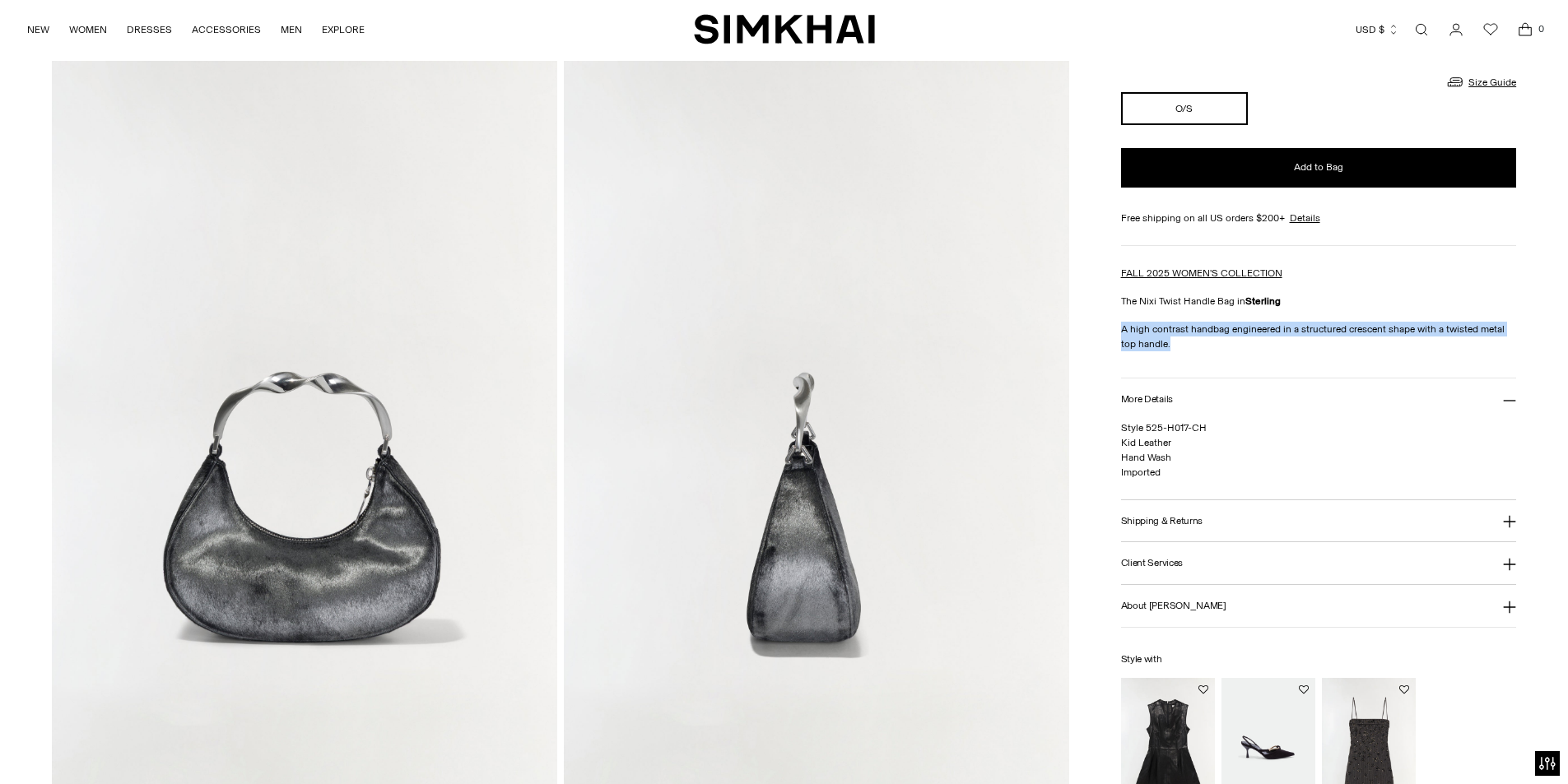
drag, startPoint x: 1173, startPoint y: 343, endPoint x: 1122, endPoint y: 322, distance: 55.2
click at [1122, 322] on p "A high contrast handbag engineered in a structured crescent shape with a twiste…" at bounding box center [1319, 337] width 396 height 29
copy p "A high contrast handbag engineered in a structured crescent shape with a twiste…"
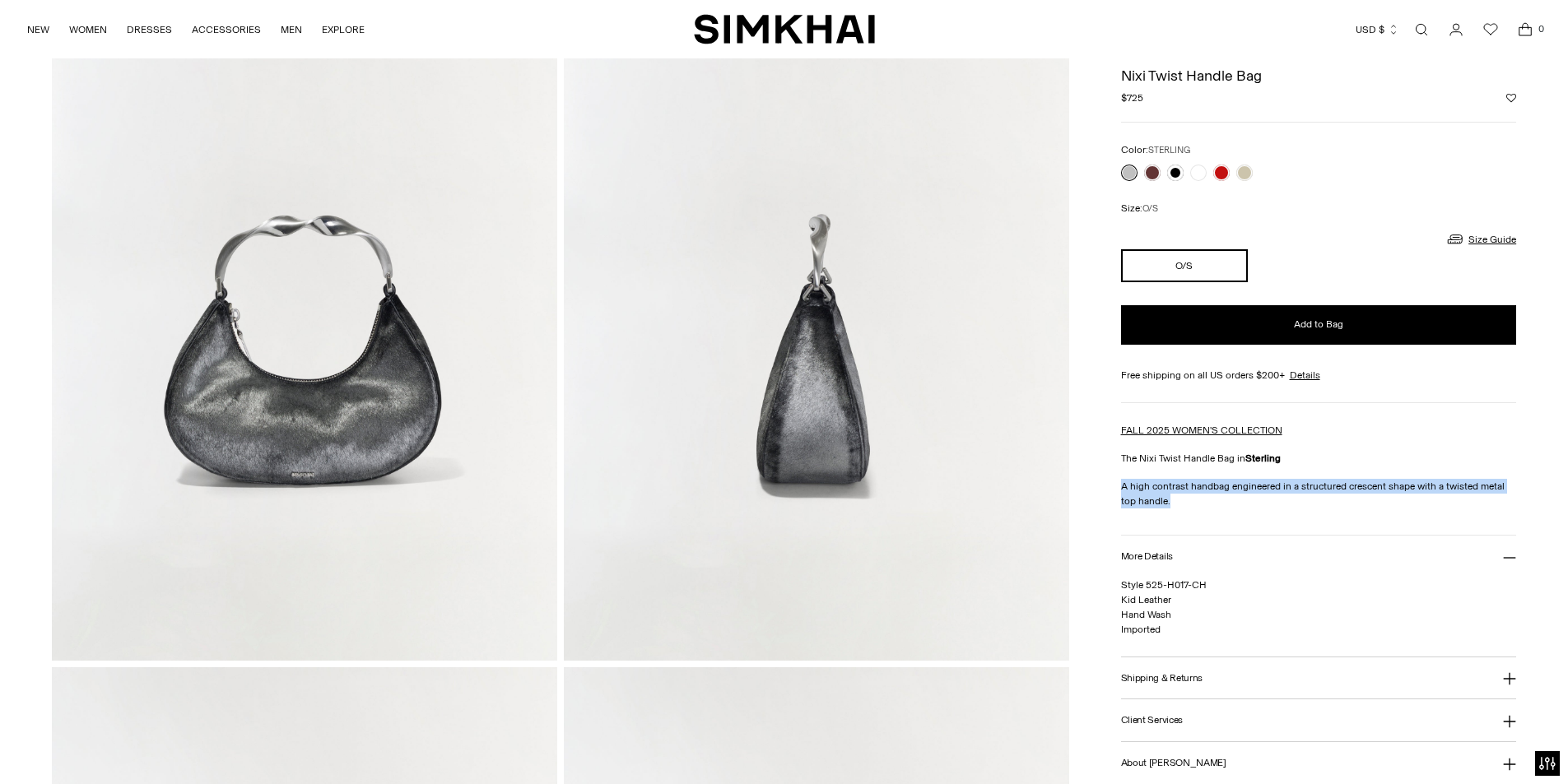
scroll to position [165, 0]
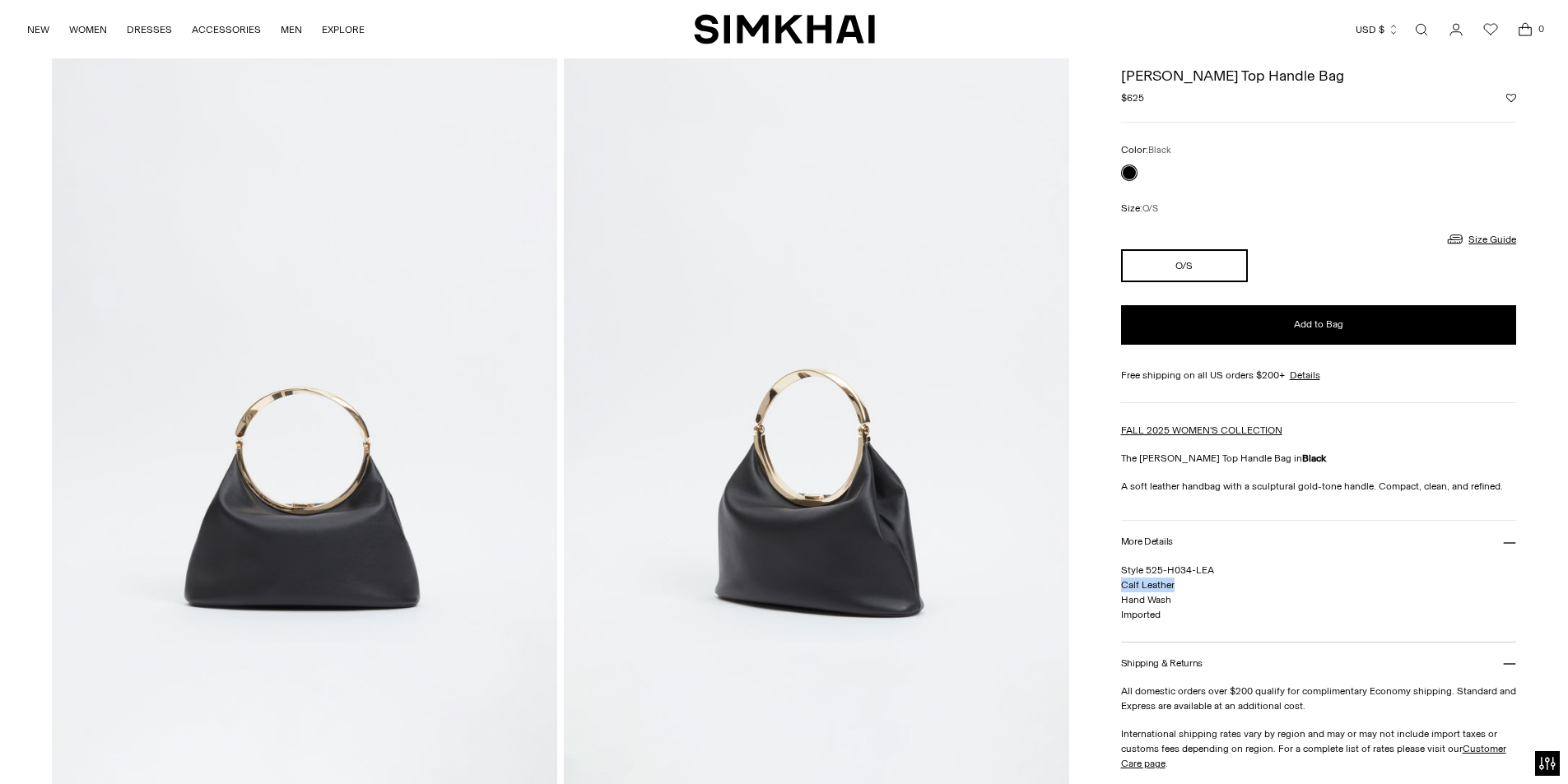
scroll to position [82, 0]
